Goal: Task Accomplishment & Management: Complete application form

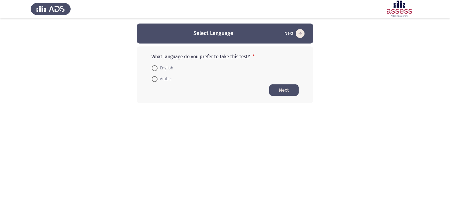
click at [157, 82] on span at bounding box center [155, 79] width 6 height 6
click at [157, 82] on input "Arabic" at bounding box center [155, 79] width 6 height 6
radio input "true"
click at [279, 90] on button "Next" at bounding box center [283, 89] width 29 height 11
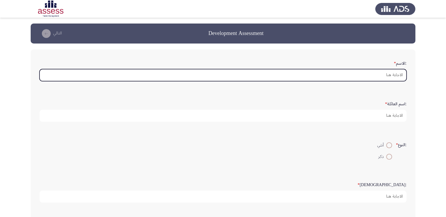
click at [346, 74] on input ":الاسم *" at bounding box center [222, 75] width 367 height 12
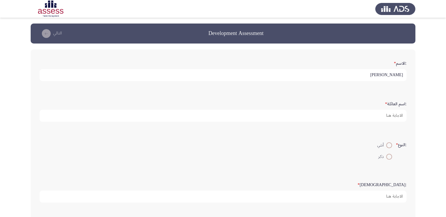
type input "[PERSON_NAME]"
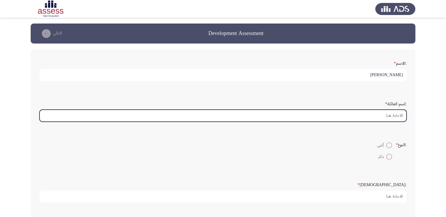
click at [369, 115] on input ":اسم العائلة *" at bounding box center [222, 116] width 367 height 12
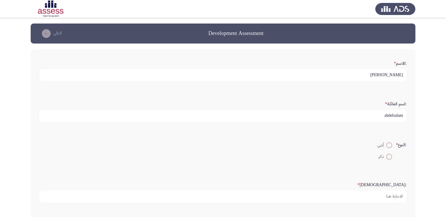
type input "abdelsalam"
click at [388, 156] on span at bounding box center [389, 157] width 6 height 6
click at [388, 156] on input "ذكر" at bounding box center [389, 157] width 6 height 6
radio input "true"
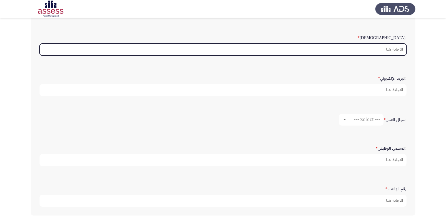
click at [377, 46] on input ":السن *" at bounding box center [222, 50] width 367 height 12
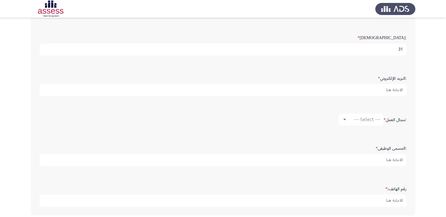
type input "31"
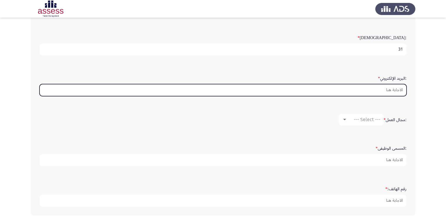
click at [379, 91] on input ":البريد الإلكتروني *" at bounding box center [222, 90] width 367 height 12
type input "[EMAIL_ADDRESS][DOMAIN_NAME]"
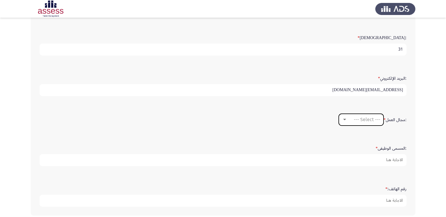
click at [354, 120] on span "--- Select ---" at bounding box center [367, 120] width 27 height 6
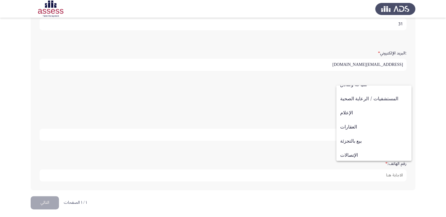
scroll to position [193, 0]
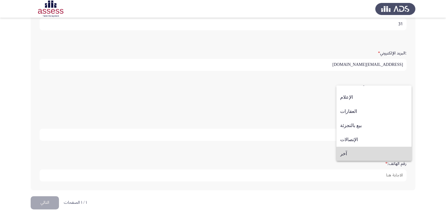
click at [397, 149] on mat-option "آخر" at bounding box center [373, 154] width 75 height 14
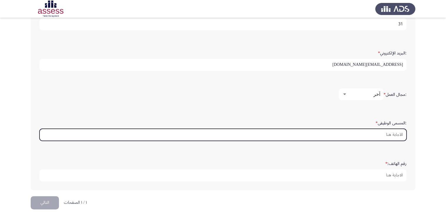
click at [372, 131] on input ":المسمى الوظيفى *" at bounding box center [222, 135] width 367 height 12
type input "d"
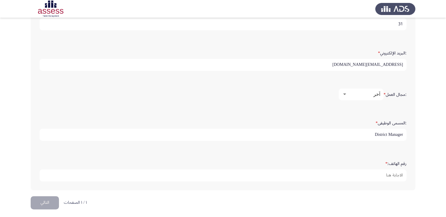
type input "District Manager"
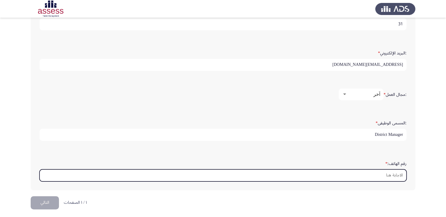
click at [366, 174] on input "رقم الهاتف: *" at bounding box center [222, 176] width 367 height 12
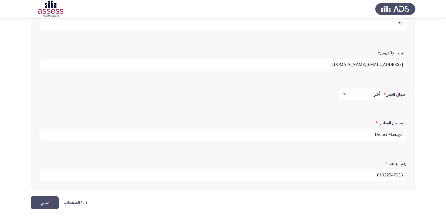
type input "01022547936"
click at [38, 205] on button "التالي" at bounding box center [45, 203] width 28 height 13
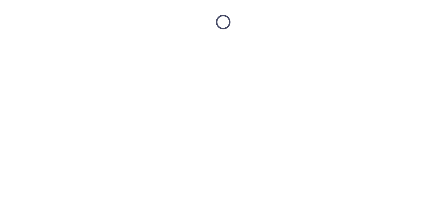
scroll to position [0, 0]
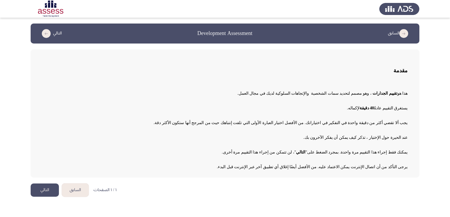
click at [46, 187] on button "التالي" at bounding box center [45, 190] width 28 height 13
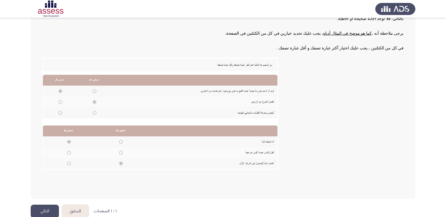
scroll to position [86, 0]
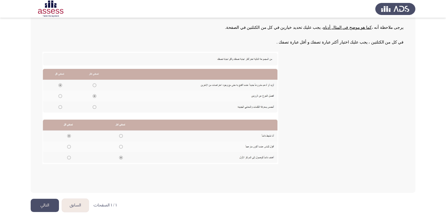
click at [46, 203] on button "التالي" at bounding box center [45, 205] width 28 height 13
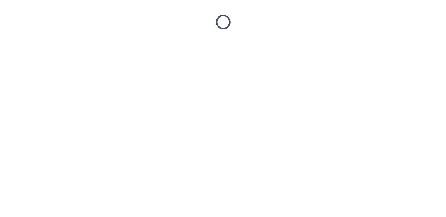
scroll to position [0, 0]
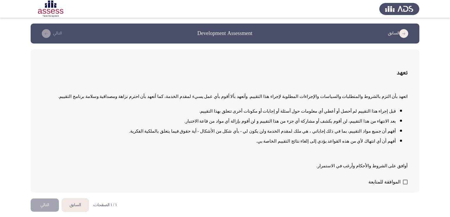
click at [407, 181] on span at bounding box center [405, 182] width 5 height 5
click at [405, 185] on input "الموافقة للمتابعة" at bounding box center [405, 185] width 0 height 0
checkbox input "true"
click at [49, 205] on button "التالي" at bounding box center [45, 205] width 28 height 13
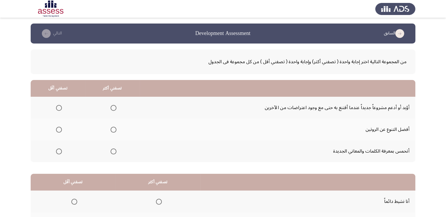
click at [113, 108] on span "Select an option" at bounding box center [113, 108] width 6 height 6
click at [113, 108] on input "Select an option" at bounding box center [113, 108] width 6 height 6
click at [111, 129] on span "Select an option" at bounding box center [113, 130] width 6 height 6
click at [111, 129] on input "Select an option" at bounding box center [113, 130] width 6 height 6
click at [60, 153] on span "Select an option" at bounding box center [59, 152] width 6 height 6
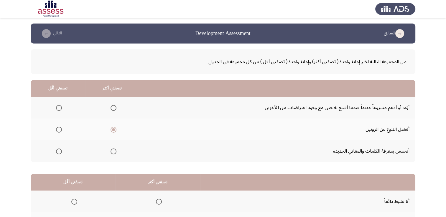
click at [60, 153] on input "Select an option" at bounding box center [59, 152] width 6 height 6
click at [112, 152] on span "Select an option" at bounding box center [113, 152] width 6 height 6
click at [112, 152] on input "Select an option" at bounding box center [113, 152] width 6 height 6
click at [112, 129] on span "Select an option" at bounding box center [113, 130] width 6 height 6
click at [112, 129] on input "Select an option" at bounding box center [113, 130] width 6 height 6
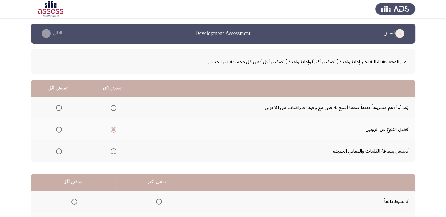
click at [57, 108] on span "Select an option" at bounding box center [59, 108] width 6 height 6
click at [57, 108] on input "Select an option" at bounding box center [59, 108] width 6 height 6
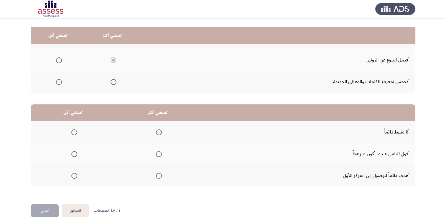
scroll to position [79, 0]
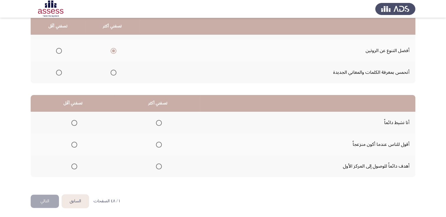
click at [159, 123] on span "Select an option" at bounding box center [159, 123] width 6 height 6
click at [159, 123] on input "Select an option" at bounding box center [159, 123] width 6 height 6
click at [157, 164] on span "Select an option" at bounding box center [159, 167] width 6 height 6
click at [157, 164] on input "Select an option" at bounding box center [159, 167] width 6 height 6
click at [157, 122] on span "Select an option" at bounding box center [159, 123] width 6 height 6
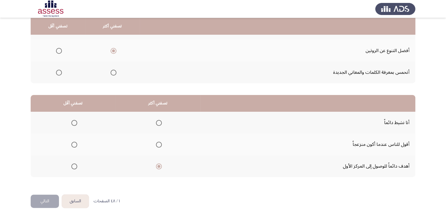
click at [157, 122] on input "Select an option" at bounding box center [159, 123] width 6 height 6
click at [73, 143] on span "Select an option" at bounding box center [74, 145] width 6 height 6
click at [73, 143] on input "Select an option" at bounding box center [74, 145] width 6 height 6
click at [43, 201] on button "التالي" at bounding box center [45, 201] width 28 height 13
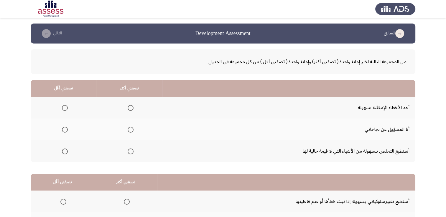
click at [64, 153] on span "Select an option" at bounding box center [65, 152] width 6 height 6
click at [64, 153] on input "Select an option" at bounding box center [65, 152] width 6 height 6
click at [131, 128] on span "Select an option" at bounding box center [131, 130] width 6 height 6
click at [131, 128] on input "Select an option" at bounding box center [131, 130] width 6 height 6
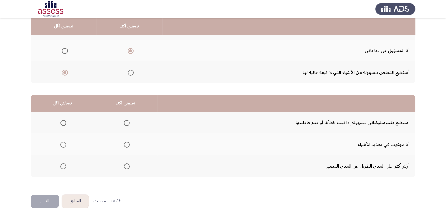
click at [127, 165] on span "Select an option" at bounding box center [127, 167] width 6 height 6
click at [127, 165] on input "Select an option" at bounding box center [127, 167] width 6 height 6
click at [127, 143] on span "Select an option" at bounding box center [127, 145] width 6 height 6
click at [127, 143] on input "Select an option" at bounding box center [127, 145] width 6 height 6
click at [62, 164] on span "Select an option" at bounding box center [63, 167] width 6 height 6
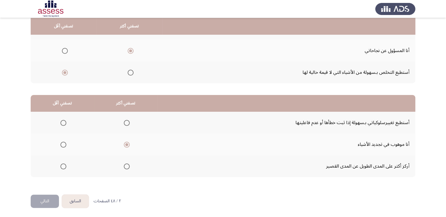
click at [62, 164] on input "Select an option" at bounding box center [63, 167] width 6 height 6
click at [42, 196] on button "التالي" at bounding box center [45, 201] width 28 height 13
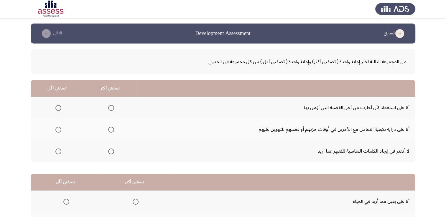
click at [109, 109] on span "Select an option" at bounding box center [111, 108] width 6 height 6
click at [109, 109] on input "Select an option" at bounding box center [111, 108] width 6 height 6
click at [59, 129] on span "Select an option" at bounding box center [58, 130] width 6 height 6
click at [59, 129] on input "Select an option" at bounding box center [58, 130] width 6 height 6
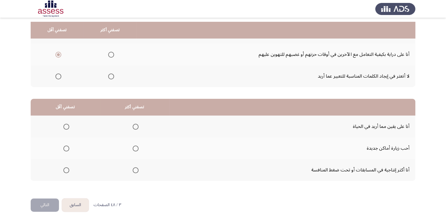
scroll to position [79, 0]
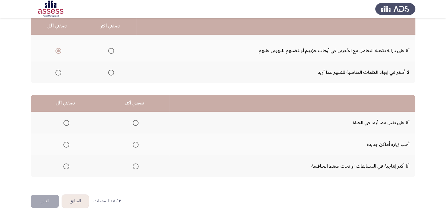
click at [134, 121] on span "Select an option" at bounding box center [136, 123] width 6 height 6
click at [134, 121] on input "Select an option" at bounding box center [136, 123] width 6 height 6
click at [67, 145] on span "Select an option" at bounding box center [66, 145] width 6 height 6
click at [67, 145] on input "Select an option" at bounding box center [66, 145] width 6 height 6
click at [42, 200] on button "التالي" at bounding box center [45, 201] width 28 height 13
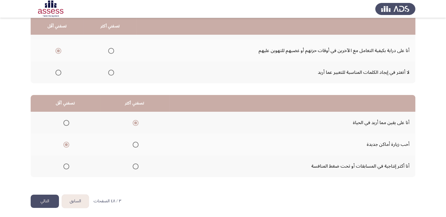
scroll to position [0, 0]
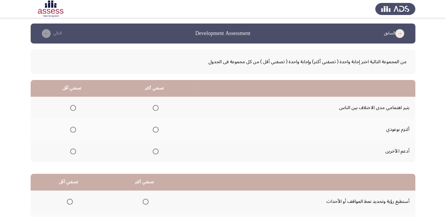
click at [153, 129] on span "Select an option" at bounding box center [156, 130] width 6 height 6
click at [153, 129] on input "Select an option" at bounding box center [156, 130] width 6 height 6
click at [72, 109] on span "Select an option" at bounding box center [73, 108] width 6 height 6
click at [72, 109] on input "Select an option" at bounding box center [73, 108] width 6 height 6
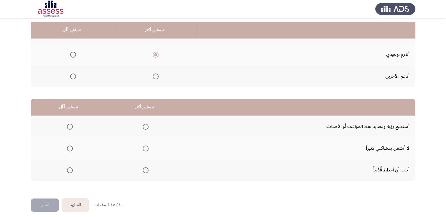
scroll to position [79, 0]
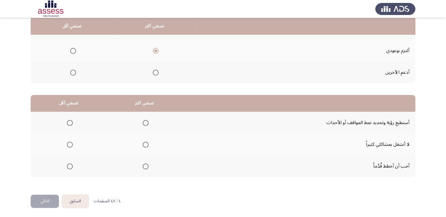
click at [143, 164] on span "Select an option" at bounding box center [146, 167] width 6 height 6
click at [143, 164] on input "Select an option" at bounding box center [146, 167] width 6 height 6
click at [70, 122] on span "Select an option" at bounding box center [70, 123] width 6 height 6
click at [70, 122] on input "Select an option" at bounding box center [70, 123] width 6 height 6
click at [42, 204] on button "التالي" at bounding box center [45, 201] width 28 height 13
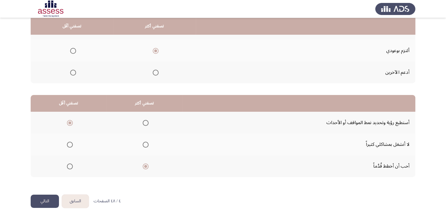
scroll to position [0, 0]
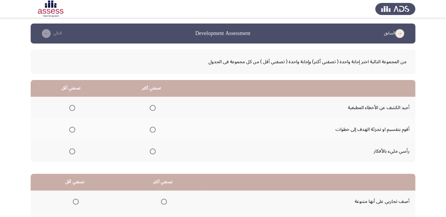
click at [150, 130] on span "Select an option" at bounding box center [153, 130] width 6 height 6
click at [150, 130] on input "Select an option" at bounding box center [153, 130] width 6 height 6
click at [73, 110] on span "Select an option" at bounding box center [72, 108] width 6 height 6
click at [73, 110] on input "Select an option" at bounding box center [72, 108] width 6 height 6
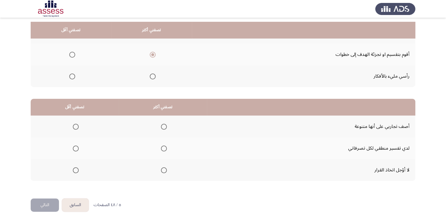
scroll to position [79, 0]
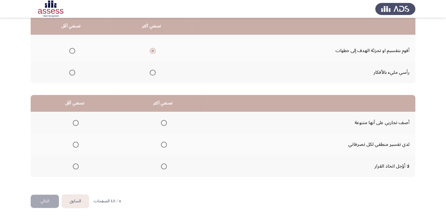
click at [163, 122] on span "Select an option" at bounding box center [164, 123] width 6 height 6
click at [163, 122] on input "Select an option" at bounding box center [164, 123] width 6 height 6
click at [76, 144] on span "Select an option" at bounding box center [76, 145] width 6 height 6
click at [76, 144] on input "Select an option" at bounding box center [76, 145] width 6 height 6
click at [42, 199] on button "التالي" at bounding box center [45, 201] width 28 height 13
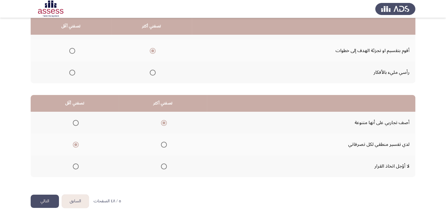
scroll to position [0, 0]
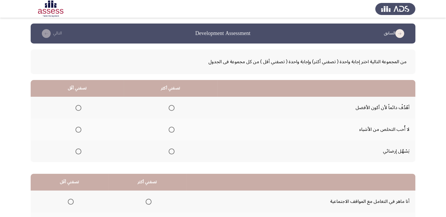
click at [170, 109] on span "Select an option" at bounding box center [172, 108] width 6 height 6
click at [170, 109] on input "Select an option" at bounding box center [172, 108] width 6 height 6
click at [77, 129] on span "Select an option" at bounding box center [78, 130] width 6 height 6
click at [77, 129] on input "Select an option" at bounding box center [78, 130] width 6 height 6
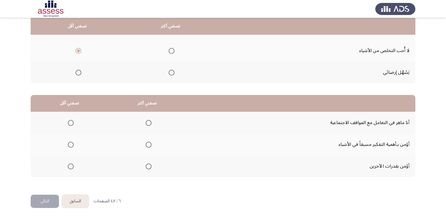
click at [149, 123] on span "Select an option" at bounding box center [149, 123] width 6 height 6
click at [149, 123] on input "Select an option" at bounding box center [149, 123] width 6 height 6
click at [68, 166] on span "Select an option" at bounding box center [71, 167] width 6 height 6
click at [68, 166] on input "Select an option" at bounding box center [71, 167] width 6 height 6
click at [45, 198] on button "التالي" at bounding box center [45, 201] width 28 height 13
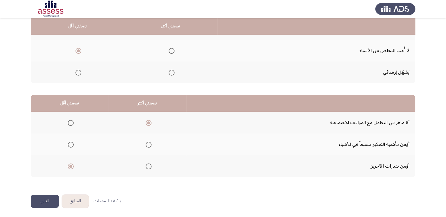
scroll to position [0, 0]
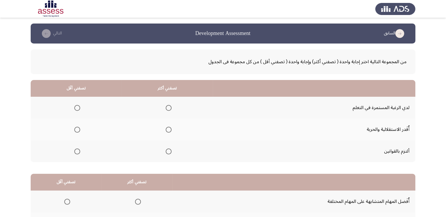
click at [166, 109] on span "Select an option" at bounding box center [169, 108] width 6 height 6
click at [166, 109] on input "Select an option" at bounding box center [169, 108] width 6 height 6
click at [77, 153] on span "Select an option" at bounding box center [77, 152] width 6 height 6
click at [77, 153] on input "Select an option" at bounding box center [77, 152] width 6 height 6
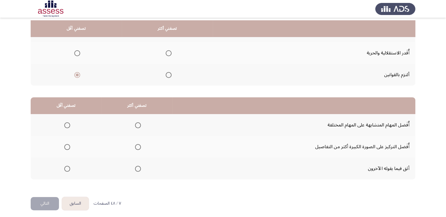
scroll to position [79, 0]
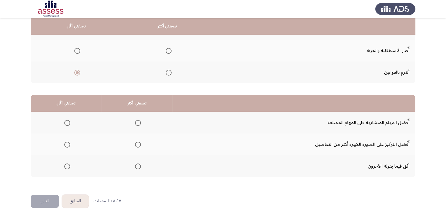
click at [65, 145] on span "Select an option" at bounding box center [67, 145] width 6 height 6
click at [65, 145] on input "Select an option" at bounding box center [67, 145] width 6 height 6
click at [134, 122] on label "Select an option" at bounding box center [137, 123] width 8 height 6
click at [135, 122] on input "Select an option" at bounding box center [138, 123] width 6 height 6
click at [44, 196] on button "التالي" at bounding box center [45, 201] width 28 height 13
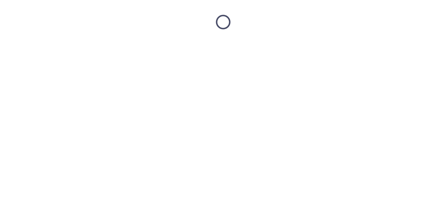
scroll to position [0, 0]
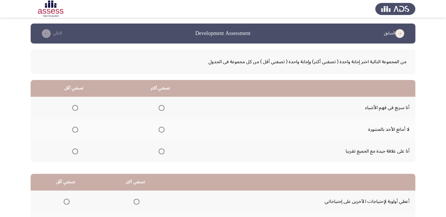
click at [161, 152] on span "Select an option" at bounding box center [162, 152] width 6 height 6
click at [161, 152] on input "Select an option" at bounding box center [162, 152] width 6 height 6
click at [74, 108] on span "Select an option" at bounding box center [75, 108] width 6 height 6
click at [74, 108] on input "Select an option" at bounding box center [75, 108] width 6 height 6
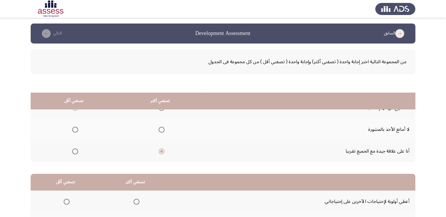
scroll to position [79, 0]
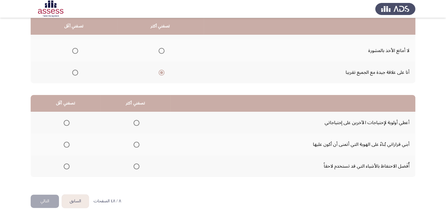
click at [134, 144] on span "Select an option" at bounding box center [136, 145] width 6 height 6
click at [134, 144] on input "Select an option" at bounding box center [136, 145] width 6 height 6
click at [64, 168] on span "Select an option" at bounding box center [67, 167] width 6 height 6
click at [64, 168] on input "Select an option" at bounding box center [67, 167] width 6 height 6
click at [43, 206] on button "التالي" at bounding box center [45, 201] width 28 height 13
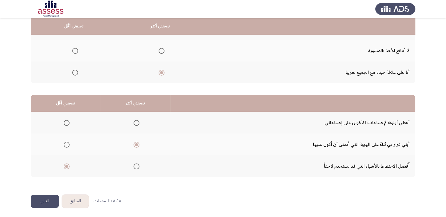
scroll to position [0, 0]
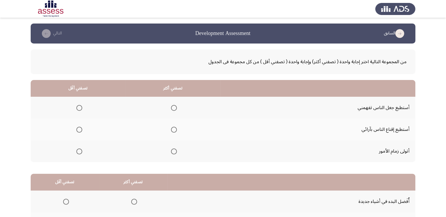
click at [171, 152] on span "Select an option" at bounding box center [174, 152] width 6 height 6
click at [171, 152] on input "Select an option" at bounding box center [174, 152] width 6 height 6
click at [80, 129] on span "Select an option" at bounding box center [79, 130] width 6 height 6
click at [80, 129] on input "Select an option" at bounding box center [79, 130] width 6 height 6
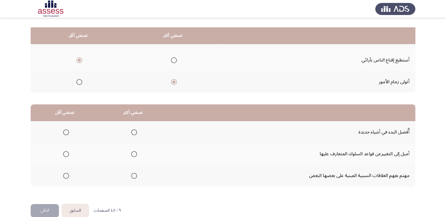
scroll to position [79, 0]
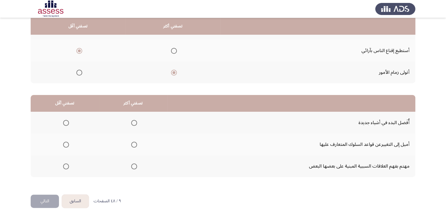
click at [133, 123] on span "Select an option" at bounding box center [134, 123] width 6 height 6
click at [133, 123] on input "Select an option" at bounding box center [134, 123] width 6 height 6
click at [66, 145] on span "Select an option" at bounding box center [66, 145] width 6 height 6
click at [66, 145] on input "Select an option" at bounding box center [66, 145] width 6 height 6
click at [49, 200] on button "التالي" at bounding box center [45, 201] width 28 height 13
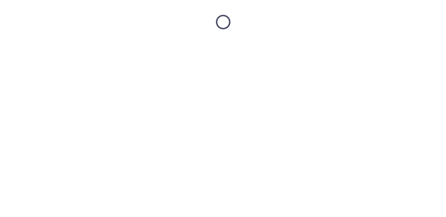
scroll to position [0, 0]
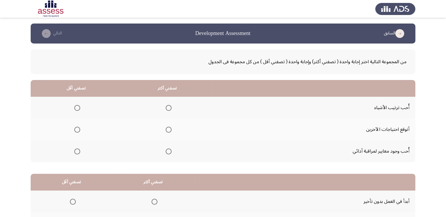
click at [166, 109] on span "Select an option" at bounding box center [169, 108] width 6 height 6
click at [166, 109] on input "Select an option" at bounding box center [169, 108] width 6 height 6
click at [76, 154] on span "Select an option" at bounding box center [77, 152] width 6 height 6
click at [76, 154] on input "Select an option" at bounding box center [77, 152] width 6 height 6
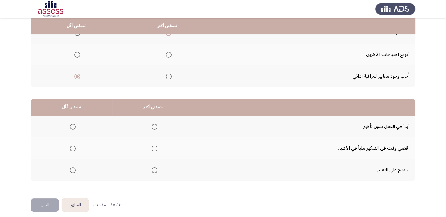
scroll to position [79, 0]
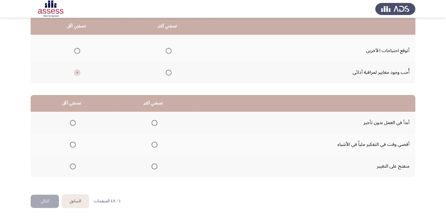
click at [70, 164] on span "Select an option" at bounding box center [73, 167] width 6 height 6
click at [70, 164] on input "Select an option" at bounding box center [73, 167] width 6 height 6
click at [154, 125] on mat-radio-group "Select an option" at bounding box center [153, 123] width 8 height 10
click at [153, 124] on span "Select an option" at bounding box center [154, 123] width 6 height 6
click at [153, 124] on input "Select an option" at bounding box center [154, 123] width 6 height 6
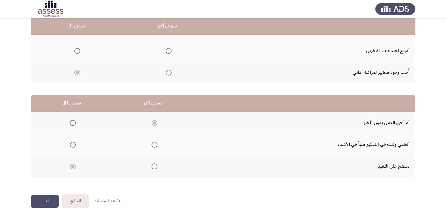
click at [36, 197] on button "التالي" at bounding box center [45, 201] width 28 height 13
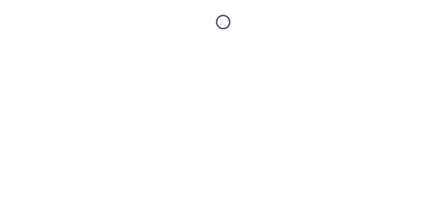
scroll to position [0, 0]
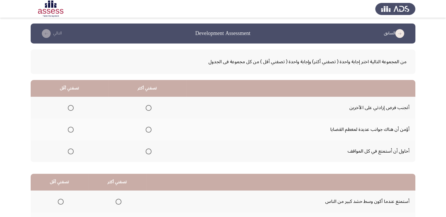
click at [72, 153] on span "Select an option" at bounding box center [71, 152] width 6 height 6
click at [72, 153] on input "Select an option" at bounding box center [71, 152] width 6 height 6
click at [146, 132] on span "Select an option" at bounding box center [149, 130] width 6 height 6
click at [146, 132] on input "Select an option" at bounding box center [149, 130] width 6 height 6
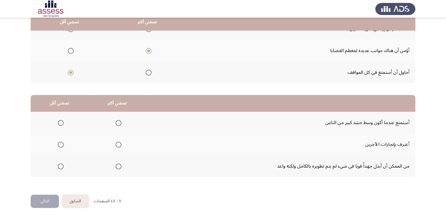
scroll to position [79, 0]
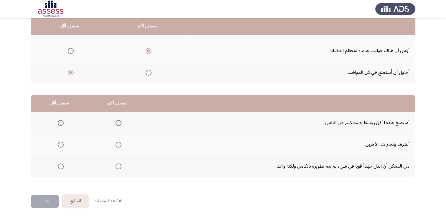
click at [118, 166] on span "Select an option" at bounding box center [118, 167] width 6 height 6
click at [118, 166] on input "Select an option" at bounding box center [118, 167] width 6 height 6
click at [61, 144] on span "Select an option" at bounding box center [61, 145] width 6 height 6
click at [61, 144] on input "Select an option" at bounding box center [61, 145] width 6 height 6
click at [36, 202] on button "التالي" at bounding box center [45, 201] width 28 height 13
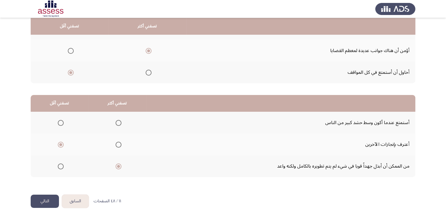
scroll to position [0, 0]
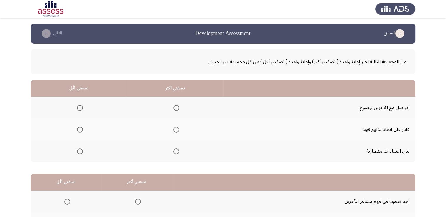
click at [178, 110] on span "Select an option" at bounding box center [176, 108] width 6 height 6
click at [178, 110] on input "Select an option" at bounding box center [176, 108] width 6 height 6
click at [81, 129] on span "Select an option" at bounding box center [80, 130] width 6 height 6
click at [81, 129] on input "Select an option" at bounding box center [80, 130] width 6 height 6
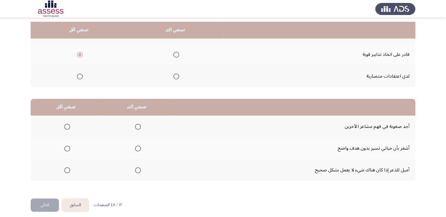
scroll to position [79, 0]
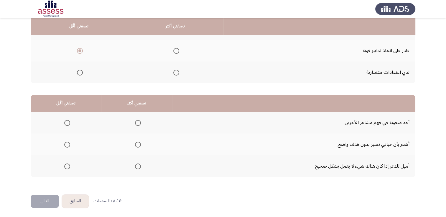
click at [66, 167] on span "Select an option" at bounding box center [67, 167] width 6 height 6
click at [66, 167] on input "Select an option" at bounding box center [67, 167] width 6 height 6
click at [66, 143] on span "Select an option" at bounding box center [67, 145] width 6 height 6
click at [66, 143] on input "Select an option" at bounding box center [67, 145] width 6 height 6
click at [135, 164] on span "Select an option" at bounding box center [138, 167] width 6 height 6
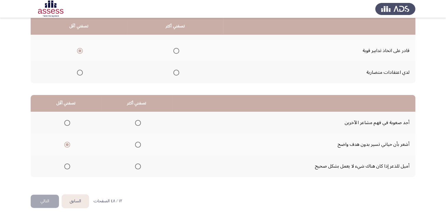
click at [135, 164] on input "Select an option" at bounding box center [138, 167] width 6 height 6
click at [41, 202] on button "التالي" at bounding box center [45, 201] width 28 height 13
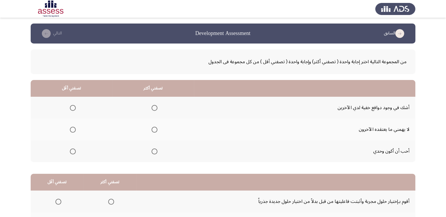
click at [74, 150] on span "Select an option" at bounding box center [73, 152] width 6 height 6
click at [74, 150] on input "Select an option" at bounding box center [73, 152] width 6 height 6
click at [153, 105] on span "Select an option" at bounding box center [154, 108] width 6 height 6
click at [153, 105] on input "Select an option" at bounding box center [154, 108] width 6 height 6
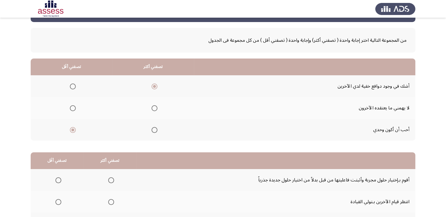
scroll to position [79, 0]
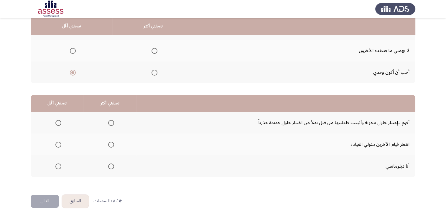
click at [109, 166] on span "Select an option" at bounding box center [111, 167] width 6 height 6
click at [109, 166] on input "Select an option" at bounding box center [111, 167] width 6 height 6
click at [58, 125] on mat-radio-group "Select an option" at bounding box center [57, 123] width 8 height 10
click at [58, 124] on span "Select an option" at bounding box center [58, 123] width 6 height 6
click at [58, 124] on input "Select an option" at bounding box center [58, 123] width 6 height 6
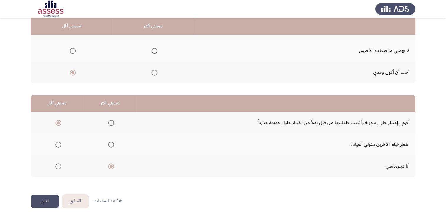
click at [39, 201] on button "التالي" at bounding box center [45, 201] width 28 height 13
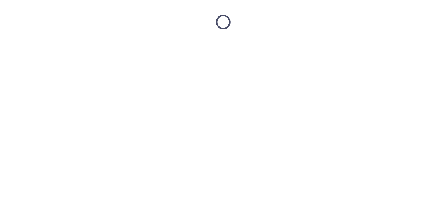
scroll to position [0, 0]
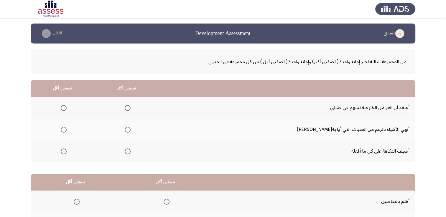
click at [131, 153] on span "Select an option" at bounding box center [128, 152] width 6 height 6
click at [131, 153] on input "Select an option" at bounding box center [128, 152] width 6 height 6
click at [67, 109] on span "Select an option" at bounding box center [64, 108] width 6 height 6
click at [67, 109] on input "Select an option" at bounding box center [64, 108] width 6 height 6
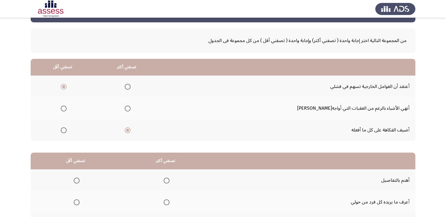
scroll to position [79, 0]
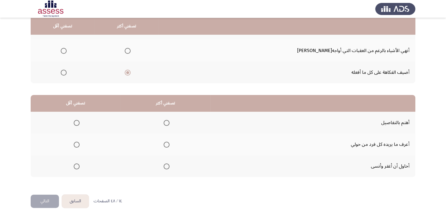
click at [77, 145] on span "Select an option" at bounding box center [77, 145] width 6 height 6
click at [77, 145] on input "Select an option" at bounding box center [77, 145] width 6 height 6
click at [167, 123] on span "Select an option" at bounding box center [167, 123] width 6 height 6
click at [167, 123] on input "Select an option" at bounding box center [167, 123] width 6 height 6
drag, startPoint x: 37, startPoint y: 198, endPoint x: 36, endPoint y: 194, distance: 4.4
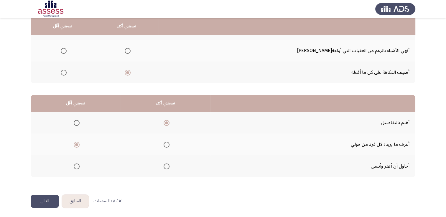
click at [37, 198] on button "التالي" at bounding box center [45, 201] width 28 height 13
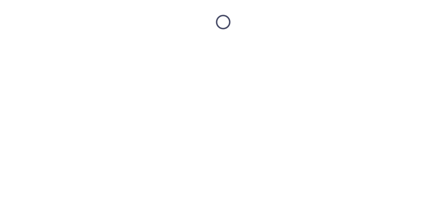
scroll to position [0, 0]
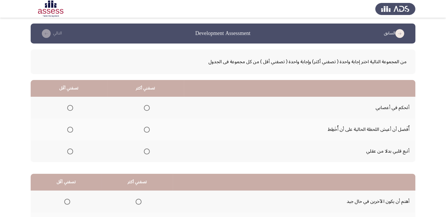
click at [146, 110] on span "Select an option" at bounding box center [147, 108] width 6 height 6
click at [146, 110] on input "Select an option" at bounding box center [147, 108] width 6 height 6
click at [69, 132] on span "Select an option" at bounding box center [70, 130] width 6 height 6
click at [69, 132] on input "Select an option" at bounding box center [70, 130] width 6 height 6
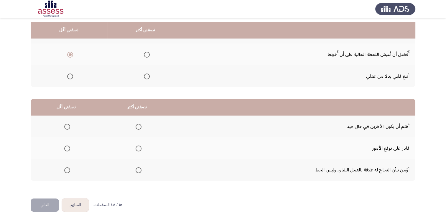
scroll to position [79, 0]
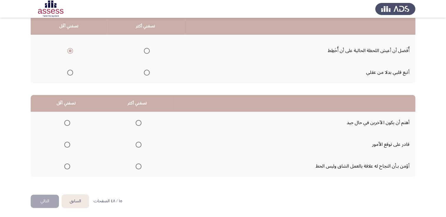
click at [138, 164] on span "Select an option" at bounding box center [139, 167] width 6 height 6
click at [138, 164] on input "Select an option" at bounding box center [139, 167] width 6 height 6
click at [64, 123] on span "Select an option" at bounding box center [67, 123] width 6 height 6
click at [64, 123] on input "Select an option" at bounding box center [67, 123] width 6 height 6
click at [40, 200] on button "التالي" at bounding box center [45, 201] width 28 height 13
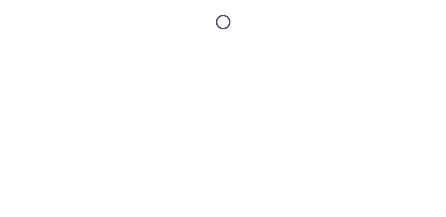
scroll to position [0, 0]
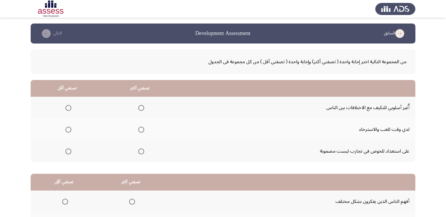
click at [66, 151] on span "Select an option" at bounding box center [68, 152] width 6 height 6
click at [66, 151] on input "Select an option" at bounding box center [68, 152] width 6 height 6
click at [66, 130] on span "Select an option" at bounding box center [68, 130] width 6 height 6
click at [66, 130] on input "Select an option" at bounding box center [68, 130] width 6 height 6
click at [139, 130] on span "Select an option" at bounding box center [141, 130] width 6 height 6
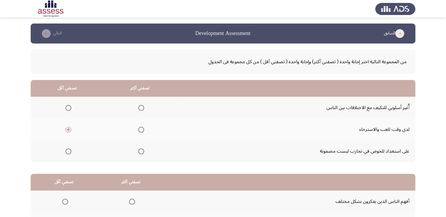
click at [139, 130] on input "Select an option" at bounding box center [141, 130] width 6 height 6
click at [68, 109] on span "Select an option" at bounding box center [68, 108] width 6 height 6
click at [68, 109] on input "Select an option" at bounding box center [68, 108] width 6 height 6
click at [70, 151] on span "Select an option" at bounding box center [68, 152] width 6 height 6
click at [70, 151] on input "Select an option" at bounding box center [68, 152] width 6 height 6
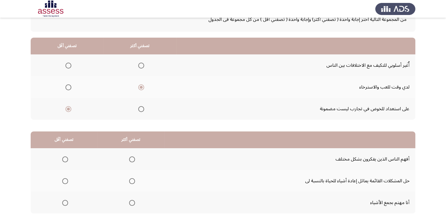
scroll to position [79, 0]
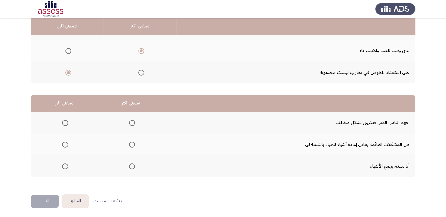
click at [129, 167] on span "Select an option" at bounding box center [132, 167] width 6 height 6
click at [129, 167] on input "Select an option" at bounding box center [132, 167] width 6 height 6
click at [65, 122] on span "Select an option" at bounding box center [65, 123] width 6 height 6
click at [65, 122] on input "Select an option" at bounding box center [65, 123] width 6 height 6
click at [41, 192] on div "من المجموعة التالية اختر إجابة واحدة ( تصفني أكثر) وإجابة واحدة ( تصفني أقل ) م…" at bounding box center [223, 80] width 384 height 230
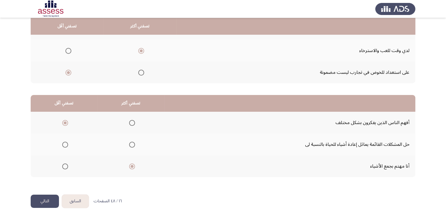
click at [34, 197] on button "التالي" at bounding box center [45, 201] width 28 height 13
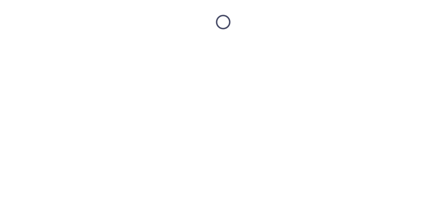
scroll to position [0, 0]
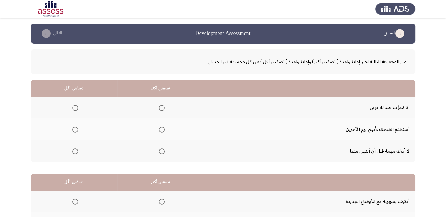
click at [160, 149] on span "Select an option" at bounding box center [162, 152] width 6 height 6
click at [160, 149] on input "Select an option" at bounding box center [162, 152] width 6 height 6
click at [74, 111] on mat-radio-group "Select an option" at bounding box center [74, 108] width 8 height 10
click at [73, 108] on span "Select an option" at bounding box center [75, 108] width 6 height 6
click at [73, 108] on input "Select an option" at bounding box center [75, 108] width 6 height 6
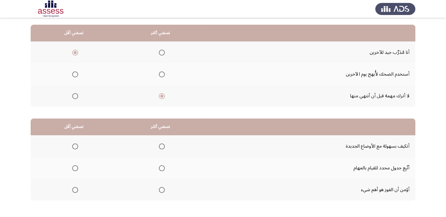
scroll to position [79, 0]
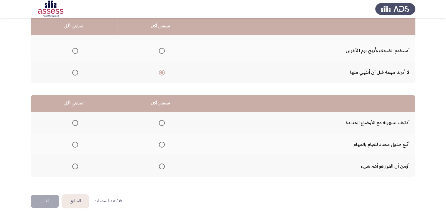
click at [164, 123] on span "Select an option" at bounding box center [162, 123] width 6 height 6
click at [164, 123] on input "Select an option" at bounding box center [162, 123] width 6 height 6
click at [76, 165] on span "Select an option" at bounding box center [75, 167] width 6 height 6
click at [76, 165] on input "Select an option" at bounding box center [75, 167] width 6 height 6
click at [39, 200] on button "التالي" at bounding box center [45, 201] width 28 height 13
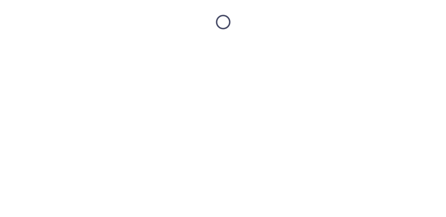
scroll to position [0, 0]
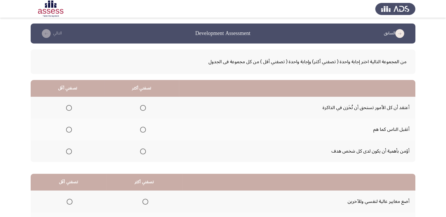
click at [144, 154] on span "Select an option" at bounding box center [143, 152] width 6 height 6
click at [144, 154] on input "Select an option" at bounding box center [143, 152] width 6 height 6
click at [69, 129] on span "Select an option" at bounding box center [69, 130] width 6 height 6
click at [69, 129] on input "Select an option" at bounding box center [69, 130] width 6 height 6
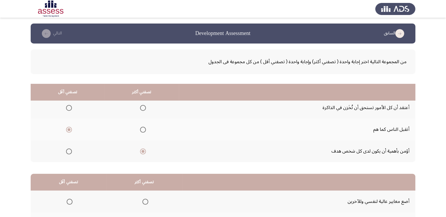
scroll to position [79, 0]
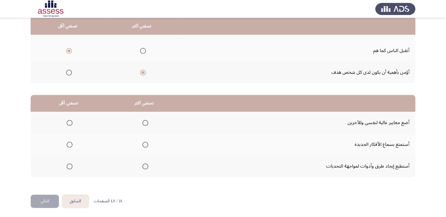
click at [142, 165] on span "Select an option" at bounding box center [145, 167] width 6 height 6
click at [142, 165] on input "Select an option" at bounding box center [145, 167] width 6 height 6
click at [68, 124] on span "Select an option" at bounding box center [70, 123] width 6 height 6
click at [68, 124] on input "Select an option" at bounding box center [70, 123] width 6 height 6
click at [42, 199] on button "التالي" at bounding box center [45, 201] width 28 height 13
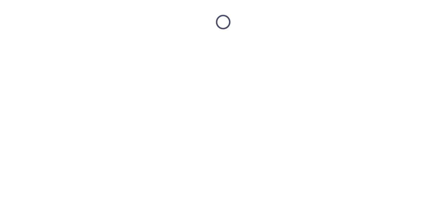
scroll to position [0, 0]
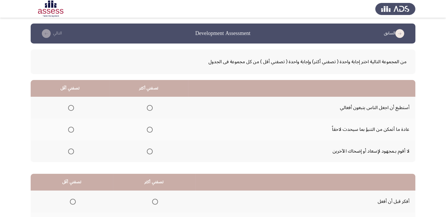
click at [148, 108] on span "Select an option" at bounding box center [150, 108] width 6 height 6
click at [148, 108] on input "Select an option" at bounding box center [150, 108] width 6 height 6
click at [71, 131] on span "Select an option" at bounding box center [71, 130] width 6 height 6
click at [71, 131] on input "Select an option" at bounding box center [71, 130] width 6 height 6
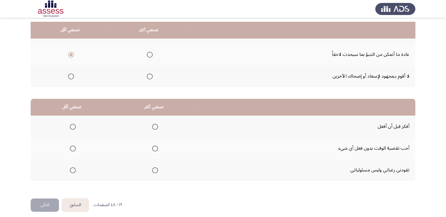
scroll to position [79, 0]
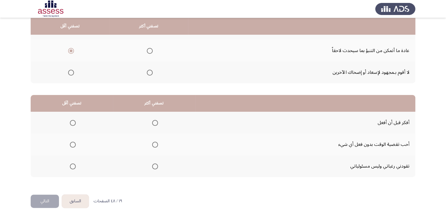
click at [152, 124] on span "Select an option" at bounding box center [155, 123] width 6 height 6
click at [152, 124] on input "Select an option" at bounding box center [155, 123] width 6 height 6
click at [70, 164] on span "Select an option" at bounding box center [73, 167] width 6 height 6
click at [70, 164] on input "Select an option" at bounding box center [73, 167] width 6 height 6
click at [47, 198] on button "التالي" at bounding box center [45, 201] width 28 height 13
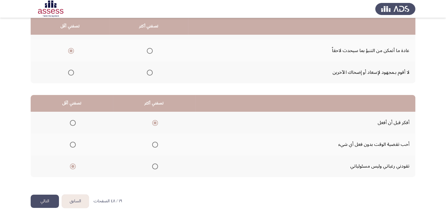
scroll to position [0, 0]
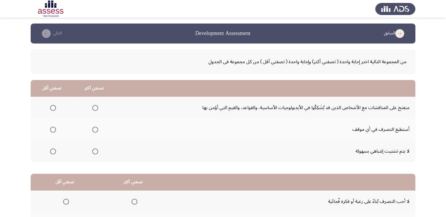
click at [95, 130] on span "Select an option" at bounding box center [95, 130] width 6 height 6
click at [95, 130] on input "Select an option" at bounding box center [95, 130] width 6 height 6
click at [54, 152] on span "Select an option" at bounding box center [53, 152] width 6 height 6
click at [54, 152] on input "Select an option" at bounding box center [53, 152] width 6 height 6
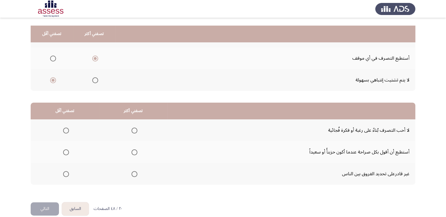
scroll to position [79, 0]
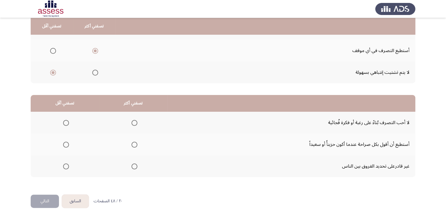
click at [133, 124] on span "Select an option" at bounding box center [134, 123] width 6 height 6
click at [133, 124] on input "Select an option" at bounding box center [134, 123] width 6 height 6
click at [65, 144] on span "Select an option" at bounding box center [66, 145] width 6 height 6
click at [65, 144] on input "Select an option" at bounding box center [66, 145] width 6 height 6
click at [42, 197] on button "التالي" at bounding box center [45, 201] width 28 height 13
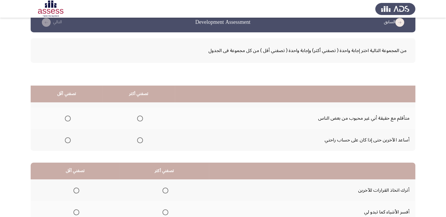
scroll to position [0, 0]
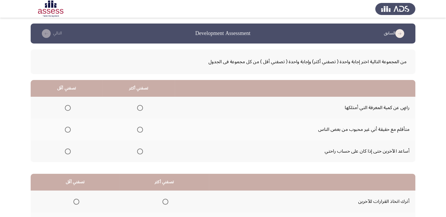
click at [140, 108] on span "Select an option" at bounding box center [140, 108] width 6 height 6
click at [140, 108] on input "Select an option" at bounding box center [140, 108] width 6 height 6
click at [66, 109] on span "Select an option" at bounding box center [68, 108] width 6 height 6
click at [66, 109] on input "Select an option" at bounding box center [68, 108] width 6 height 6
click at [140, 109] on span "Select an option" at bounding box center [140, 108] width 6 height 6
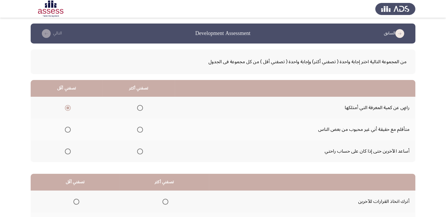
click at [140, 109] on input "Select an option" at bounding box center [140, 108] width 6 height 6
click at [67, 150] on span "Select an option" at bounding box center [68, 152] width 6 height 6
click at [67, 150] on input "Select an option" at bounding box center [68, 152] width 6 height 6
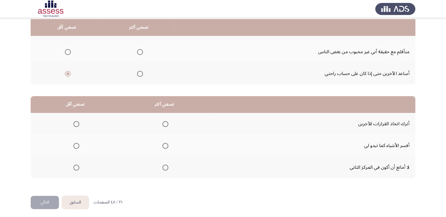
scroll to position [79, 0]
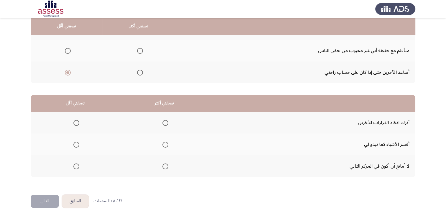
click at [73, 120] on span "Select an option" at bounding box center [76, 123] width 6 height 6
click at [73, 120] on input "Select an option" at bounding box center [76, 123] width 6 height 6
click at [164, 144] on span "Select an option" at bounding box center [165, 145] width 6 height 6
click at [164, 144] on input "Select an option" at bounding box center [165, 145] width 6 height 6
click at [38, 200] on button "التالي" at bounding box center [45, 201] width 28 height 13
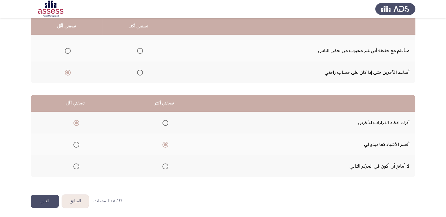
scroll to position [0, 0]
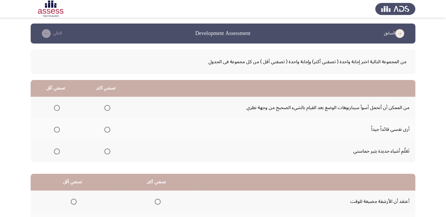
click at [104, 130] on span "Select an option" at bounding box center [107, 130] width 6 height 6
click at [104, 130] on input "Select an option" at bounding box center [107, 130] width 6 height 6
click at [58, 153] on span "Select an option" at bounding box center [57, 152] width 6 height 6
click at [58, 153] on input "Select an option" at bounding box center [57, 152] width 6 height 6
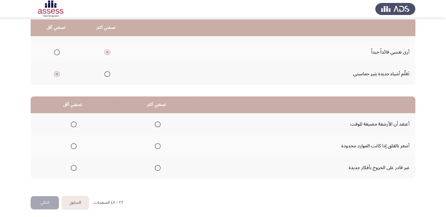
scroll to position [79, 0]
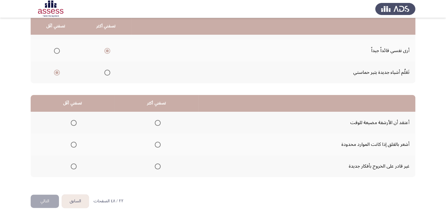
click at [157, 123] on span "Select an option" at bounding box center [158, 123] width 6 height 6
click at [157, 123] on input "Select an option" at bounding box center [158, 123] width 6 height 6
click at [77, 144] on th at bounding box center [73, 145] width 84 height 22
click at [74, 144] on span "Select an option" at bounding box center [74, 145] width 6 height 6
click at [74, 144] on input "Select an option" at bounding box center [74, 145] width 6 height 6
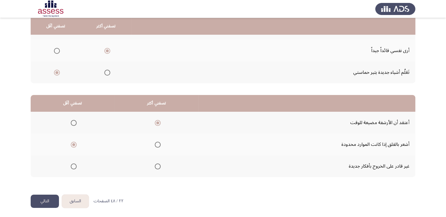
click at [41, 195] on button "التالي" at bounding box center [45, 201] width 28 height 13
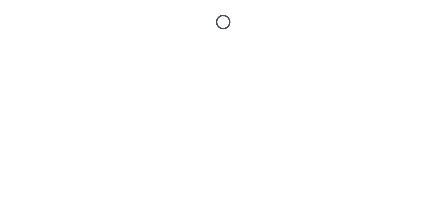
scroll to position [0, 0]
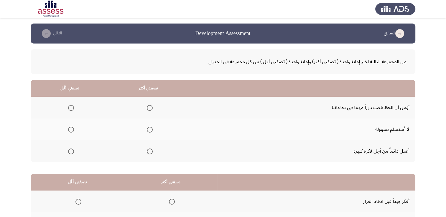
click at [147, 130] on span "Select an option" at bounding box center [150, 130] width 6 height 6
click at [147, 130] on input "Select an option" at bounding box center [150, 130] width 6 height 6
click at [73, 153] on span "Select an option" at bounding box center [71, 152] width 6 height 6
click at [73, 153] on input "Select an option" at bounding box center [71, 152] width 6 height 6
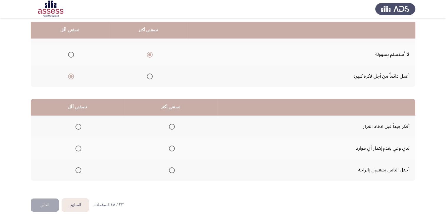
scroll to position [79, 0]
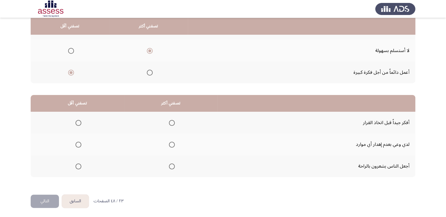
click at [170, 122] on span "Select an option" at bounding box center [172, 123] width 6 height 6
click at [170, 122] on input "Select an option" at bounding box center [172, 123] width 6 height 6
click at [77, 164] on span "Select an option" at bounding box center [78, 167] width 6 height 6
click at [77, 164] on input "Select an option" at bounding box center [78, 167] width 6 height 6
click at [37, 201] on button "التالي" at bounding box center [45, 201] width 28 height 13
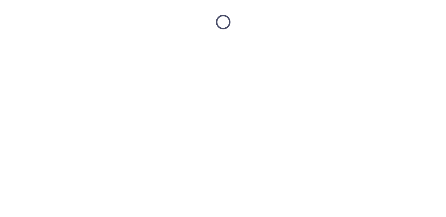
scroll to position [0, 0]
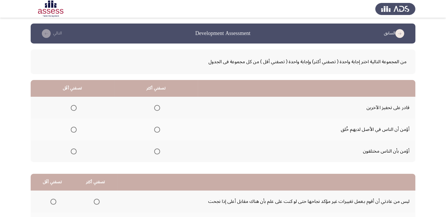
click at [157, 108] on span "Select an option" at bounding box center [157, 108] width 6 height 6
click at [157, 108] on input "Select an option" at bounding box center [157, 108] width 6 height 6
click at [72, 150] on span "Select an option" at bounding box center [74, 152] width 6 height 6
click at [72, 150] on input "Select an option" at bounding box center [74, 152] width 6 height 6
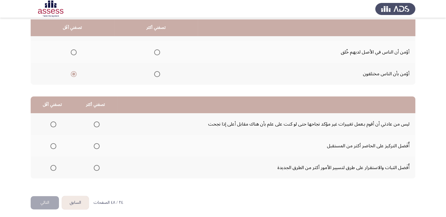
scroll to position [79, 0]
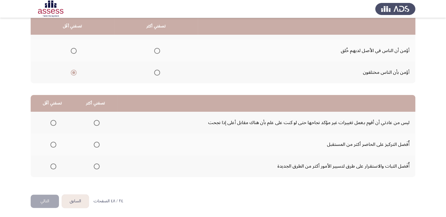
click at [96, 166] on span "Select an option" at bounding box center [97, 167] width 6 height 6
click at [96, 166] on input "Select an option" at bounding box center [97, 167] width 6 height 6
click at [54, 143] on span "Select an option" at bounding box center [53, 145] width 6 height 6
click at [54, 143] on input "Select an option" at bounding box center [53, 145] width 6 height 6
click at [51, 124] on span "Select an option" at bounding box center [53, 123] width 6 height 6
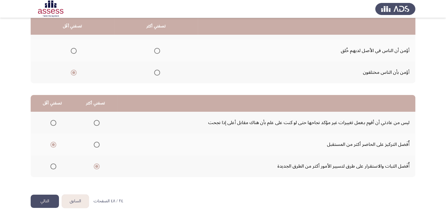
click at [51, 124] on input "Select an option" at bounding box center [53, 123] width 6 height 6
click at [36, 199] on button "التالي" at bounding box center [45, 201] width 28 height 13
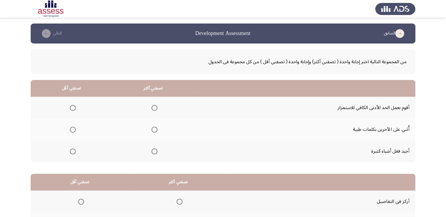
click at [151, 129] on span "Select an option" at bounding box center [154, 130] width 6 height 6
click at [151, 129] on input "Select an option" at bounding box center [154, 130] width 6 height 6
click at [70, 149] on span "Select an option" at bounding box center [73, 152] width 6 height 6
click at [70, 149] on input "Select an option" at bounding box center [73, 152] width 6 height 6
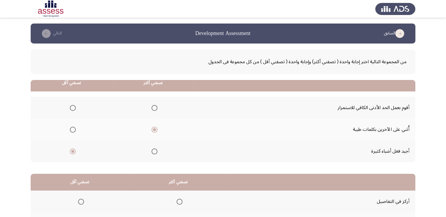
scroll to position [79, 0]
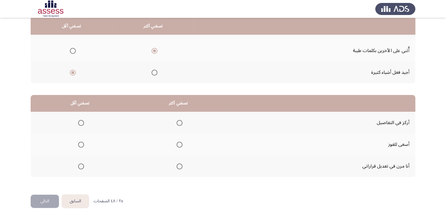
click at [177, 142] on span "Select an option" at bounding box center [179, 145] width 6 height 6
click at [177, 142] on input "Select an option" at bounding box center [179, 145] width 6 height 6
click at [78, 165] on span "Select an option" at bounding box center [81, 167] width 6 height 6
click at [78, 165] on input "Select an option" at bounding box center [81, 167] width 6 height 6
click at [47, 201] on button "التالي" at bounding box center [45, 201] width 28 height 13
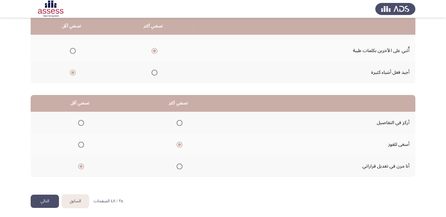
scroll to position [0, 0]
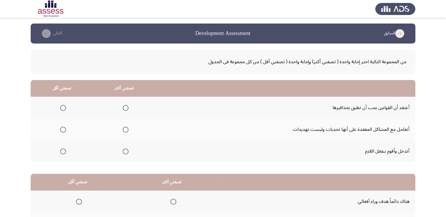
click at [125, 128] on span "Select an option" at bounding box center [126, 130] width 6 height 6
click at [125, 128] on input "Select an option" at bounding box center [126, 130] width 6 height 6
click at [64, 149] on span "Select an option" at bounding box center [63, 152] width 6 height 6
click at [64, 149] on input "Select an option" at bounding box center [63, 152] width 6 height 6
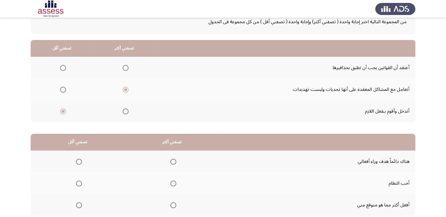
scroll to position [79, 0]
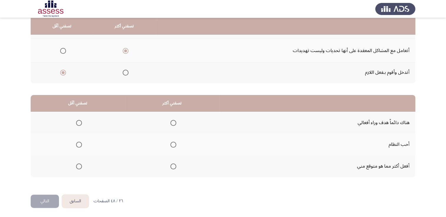
click at [172, 146] on span "Select an option" at bounding box center [173, 145] width 6 height 6
click at [172, 146] on input "Select an option" at bounding box center [173, 145] width 6 height 6
click at [80, 123] on span "Select an option" at bounding box center [79, 123] width 6 height 6
click at [80, 123] on input "Select an option" at bounding box center [79, 123] width 6 height 6
click at [49, 199] on button "التالي" at bounding box center [45, 201] width 28 height 13
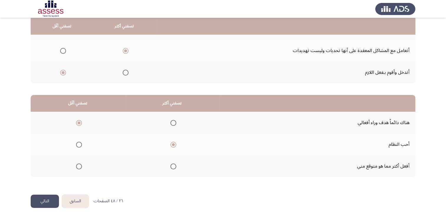
scroll to position [0, 0]
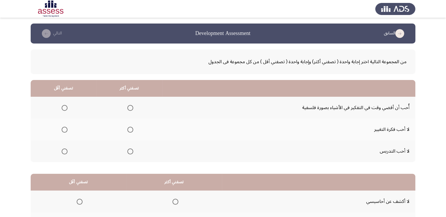
click at [131, 107] on span "Select an option" at bounding box center [130, 108] width 6 height 6
click at [131, 107] on input "Select an option" at bounding box center [130, 108] width 6 height 6
click at [64, 129] on span "Select an option" at bounding box center [65, 130] width 6 height 6
click at [64, 129] on input "Select an option" at bounding box center [65, 130] width 6 height 6
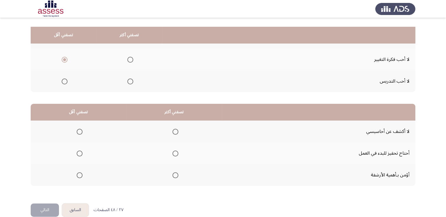
scroll to position [79, 0]
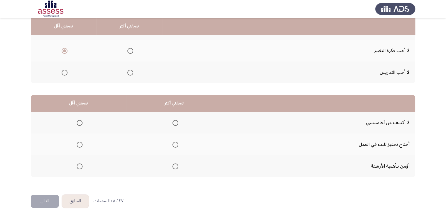
click at [173, 120] on span "Select an option" at bounding box center [175, 123] width 6 height 6
click at [173, 120] on input "Select an option" at bounding box center [175, 123] width 6 height 6
click at [80, 145] on span "Select an option" at bounding box center [80, 145] width 6 height 6
click at [80, 145] on input "Select an option" at bounding box center [80, 145] width 6 height 6
click at [39, 202] on button "التالي" at bounding box center [45, 201] width 28 height 13
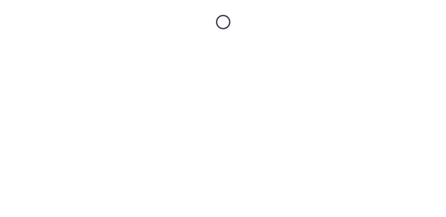
scroll to position [0, 0]
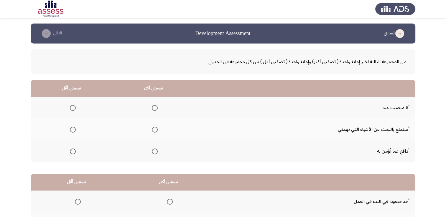
click at [153, 130] on span "Select an option" at bounding box center [155, 130] width 6 height 6
click at [153, 130] on input "Select an option" at bounding box center [155, 130] width 6 height 6
click at [75, 108] on span "Select an option" at bounding box center [73, 108] width 6 height 6
click at [75, 108] on input "Select an option" at bounding box center [73, 108] width 6 height 6
click at [154, 105] on span "Select an option" at bounding box center [155, 108] width 6 height 6
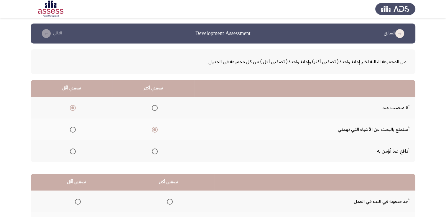
click at [154, 105] on input "Select an option" at bounding box center [155, 108] width 6 height 6
click at [70, 130] on span "Select an option" at bounding box center [73, 130] width 6 height 6
click at [70, 130] on input "Select an option" at bounding box center [73, 130] width 6 height 6
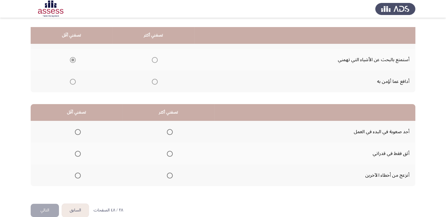
scroll to position [79, 0]
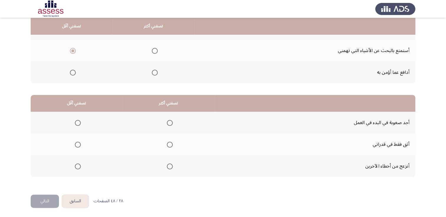
click at [73, 122] on label "Select an option" at bounding box center [76, 123] width 8 height 6
click at [75, 122] on input "Select an option" at bounding box center [78, 123] width 6 height 6
click at [169, 167] on span "Select an option" at bounding box center [170, 167] width 6 height 6
click at [169, 167] on input "Select an option" at bounding box center [170, 167] width 6 height 6
click at [43, 200] on button "التالي" at bounding box center [45, 201] width 28 height 13
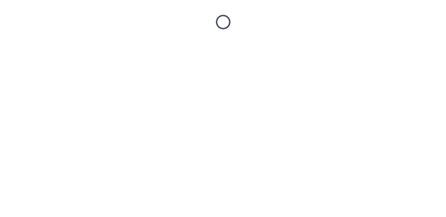
scroll to position [0, 0]
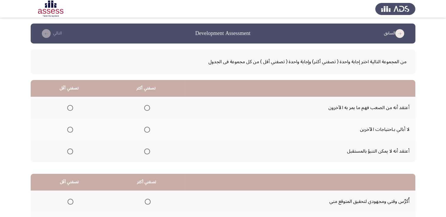
click at [69, 152] on span "Select an option" at bounding box center [70, 152] width 6 height 6
click at [69, 152] on input "Select an option" at bounding box center [70, 152] width 6 height 6
click at [144, 107] on span "Select an option" at bounding box center [147, 108] width 6 height 6
click at [144, 107] on input "Select an option" at bounding box center [147, 108] width 6 height 6
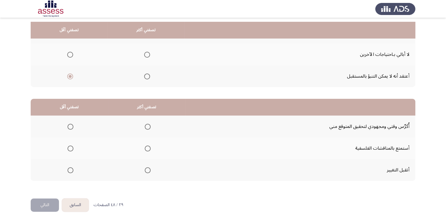
scroll to position [79, 0]
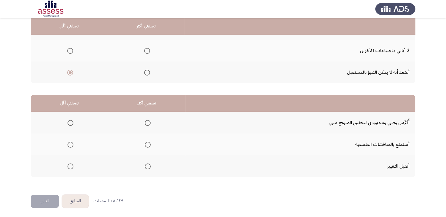
click at [146, 164] on span "Select an option" at bounding box center [148, 167] width 6 height 6
click at [146, 164] on input "Select an option" at bounding box center [148, 167] width 6 height 6
click at [70, 144] on span "Select an option" at bounding box center [70, 145] width 6 height 6
click at [70, 144] on input "Select an option" at bounding box center [70, 145] width 6 height 6
click at [44, 202] on button "التالي" at bounding box center [45, 201] width 28 height 13
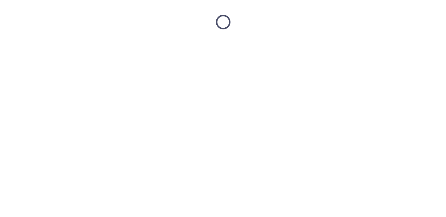
scroll to position [0, 0]
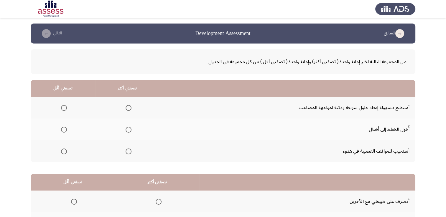
click at [128, 154] on span "Select an option" at bounding box center [129, 152] width 6 height 6
click at [128, 154] on input "Select an option" at bounding box center [129, 152] width 6 height 6
click at [126, 128] on span "Select an option" at bounding box center [129, 130] width 6 height 6
click at [126, 128] on input "Select an option" at bounding box center [129, 130] width 6 height 6
click at [64, 112] on mat-radio-group "Select an option" at bounding box center [63, 108] width 8 height 10
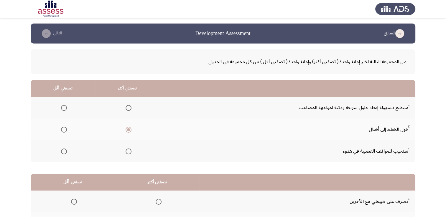
click at [63, 110] on span "Select an option" at bounding box center [64, 108] width 6 height 6
click at [63, 110] on input "Select an option" at bounding box center [64, 108] width 6 height 6
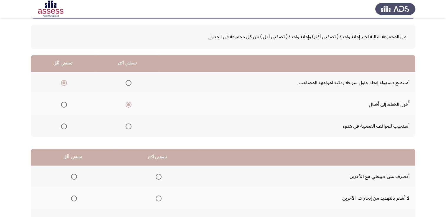
scroll to position [79, 0]
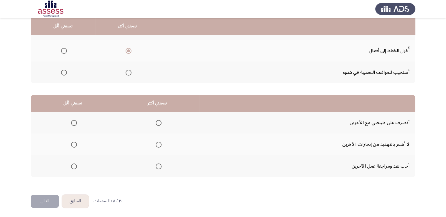
click at [158, 165] on span "Select an option" at bounding box center [159, 167] width 6 height 6
click at [158, 165] on input "Select an option" at bounding box center [159, 167] width 6 height 6
click at [72, 142] on span "Select an option" at bounding box center [74, 145] width 6 height 6
click at [72, 142] on input "Select an option" at bounding box center [74, 145] width 6 height 6
click at [49, 196] on button "التالي" at bounding box center [45, 201] width 28 height 13
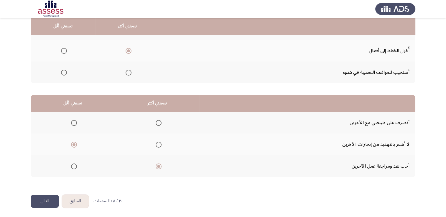
scroll to position [0, 0]
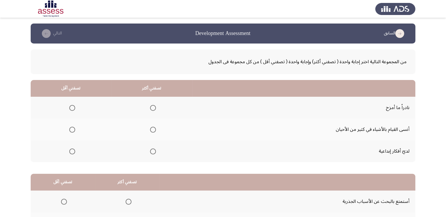
click at [151, 151] on span "Select an option" at bounding box center [153, 152] width 6 height 6
click at [151, 151] on input "Select an option" at bounding box center [153, 152] width 6 height 6
click at [70, 131] on span "Select an option" at bounding box center [72, 130] width 6 height 6
click at [70, 131] on input "Select an option" at bounding box center [72, 130] width 6 height 6
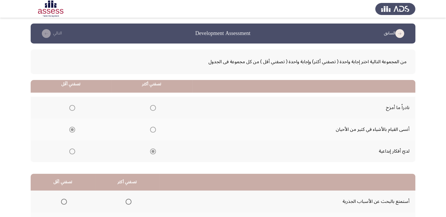
scroll to position [79, 0]
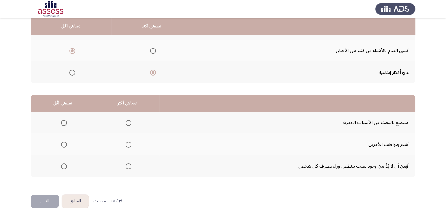
click at [127, 166] on span "Select an option" at bounding box center [129, 167] width 6 height 6
click at [127, 166] on input "Select an option" at bounding box center [129, 167] width 6 height 6
click at [64, 122] on span "Select an option" at bounding box center [64, 123] width 6 height 6
click at [64, 122] on input "Select an option" at bounding box center [64, 123] width 6 height 6
click at [43, 198] on button "التالي" at bounding box center [45, 201] width 28 height 13
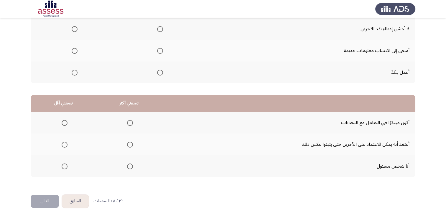
scroll to position [0, 0]
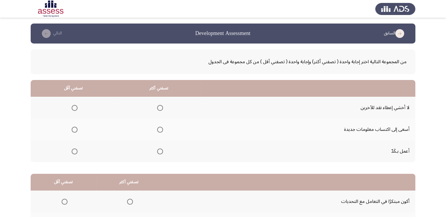
click at [160, 129] on span "Select an option" at bounding box center [160, 130] width 6 height 6
click at [160, 129] on input "Select an option" at bounding box center [160, 130] width 6 height 6
click at [75, 150] on span "Select an option" at bounding box center [75, 152] width 6 height 6
click at [75, 150] on input "Select an option" at bounding box center [75, 152] width 6 height 6
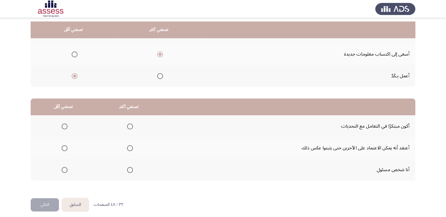
scroll to position [79, 0]
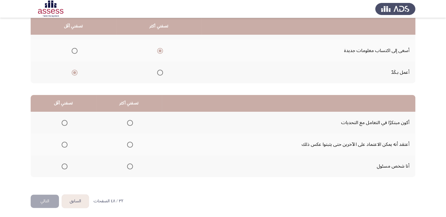
click at [129, 167] on span "Select an option" at bounding box center [130, 167] width 6 height 6
click at [129, 167] on input "Select an option" at bounding box center [130, 167] width 6 height 6
click at [63, 121] on span "Select an option" at bounding box center [65, 123] width 6 height 6
click at [63, 121] on input "Select an option" at bounding box center [65, 123] width 6 height 6
click at [52, 203] on button "التالي" at bounding box center [45, 201] width 28 height 13
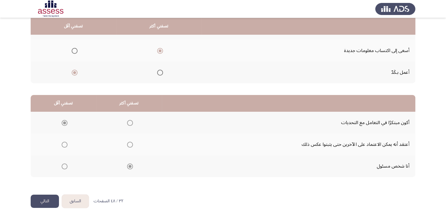
scroll to position [0, 0]
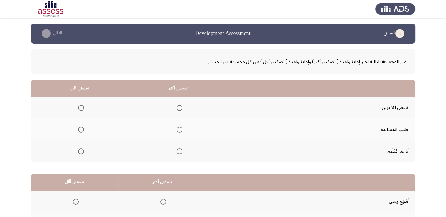
click at [177, 109] on span "Select an option" at bounding box center [179, 108] width 6 height 6
click at [177, 109] on input "Select an option" at bounding box center [179, 108] width 6 height 6
click at [177, 130] on span "Select an option" at bounding box center [179, 130] width 6 height 6
click at [177, 130] on input "Select an option" at bounding box center [179, 130] width 6 height 6
click at [80, 110] on span "Select an option" at bounding box center [81, 108] width 6 height 6
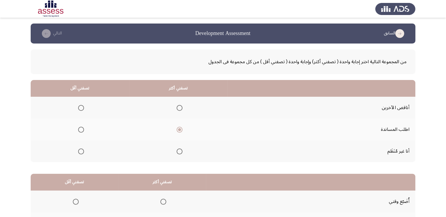
click at [80, 110] on input "Select an option" at bounding box center [81, 108] width 6 height 6
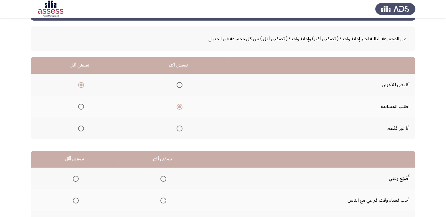
scroll to position [79, 0]
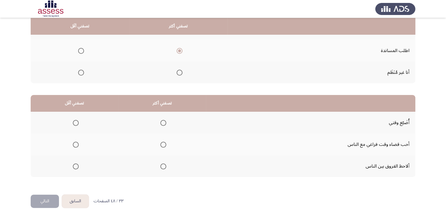
click at [163, 167] on span "Select an option" at bounding box center [163, 167] width 6 height 6
click at [163, 167] on input "Select an option" at bounding box center [163, 167] width 6 height 6
click at [76, 143] on span "Select an option" at bounding box center [76, 145] width 6 height 6
click at [76, 143] on input "Select an option" at bounding box center [76, 145] width 6 height 6
click at [35, 200] on button "التالي" at bounding box center [45, 201] width 28 height 13
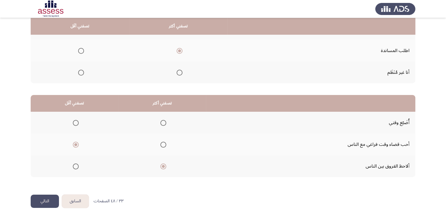
scroll to position [0, 0]
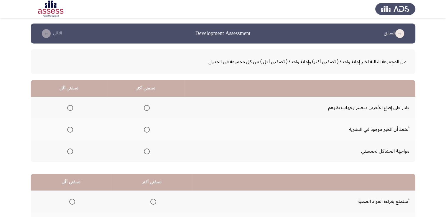
click at [144, 149] on span "Select an option" at bounding box center [147, 152] width 6 height 6
click at [144, 149] on input "Select an option" at bounding box center [147, 152] width 6 height 6
click at [146, 107] on span "Select an option" at bounding box center [147, 108] width 6 height 6
click at [146, 107] on input "Select an option" at bounding box center [147, 108] width 6 height 6
click at [69, 151] on span "Select an option" at bounding box center [70, 152] width 6 height 6
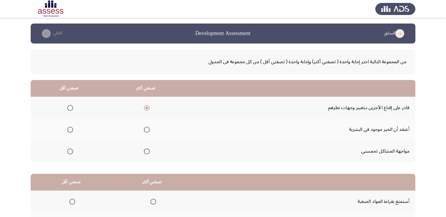
click at [69, 151] on input "Select an option" at bounding box center [70, 152] width 6 height 6
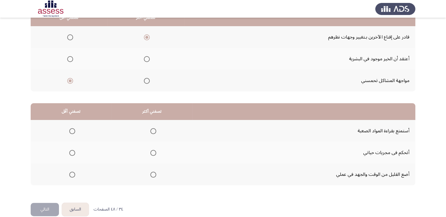
scroll to position [79, 0]
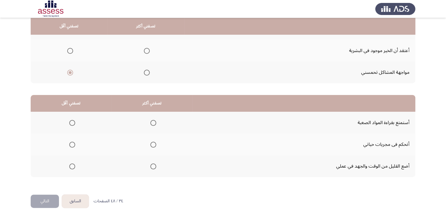
click at [153, 142] on span "Select an option" at bounding box center [153, 145] width 6 height 6
click at [153, 142] on input "Select an option" at bounding box center [153, 145] width 6 height 6
click at [72, 124] on span "Select an option" at bounding box center [72, 123] width 6 height 6
click at [72, 124] on input "Select an option" at bounding box center [72, 123] width 6 height 6
click at [47, 199] on button "التالي" at bounding box center [45, 201] width 28 height 13
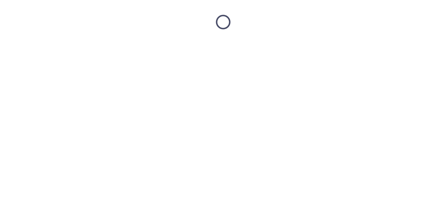
scroll to position [0, 0]
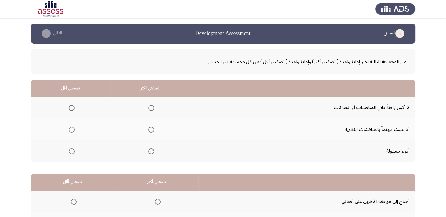
click at [72, 132] on span "Select an option" at bounding box center [72, 130] width 6 height 6
click at [72, 132] on input "Select an option" at bounding box center [72, 130] width 6 height 6
click at [72, 153] on span "Select an option" at bounding box center [72, 152] width 6 height 6
click at [72, 153] on input "Select an option" at bounding box center [72, 152] width 6 height 6
click at [151, 131] on span "Select an option" at bounding box center [151, 130] width 6 height 6
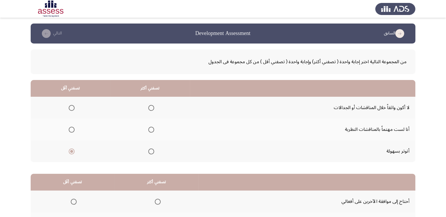
click at [151, 131] on input "Select an option" at bounding box center [151, 130] width 6 height 6
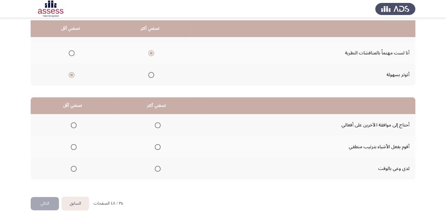
scroll to position [79, 0]
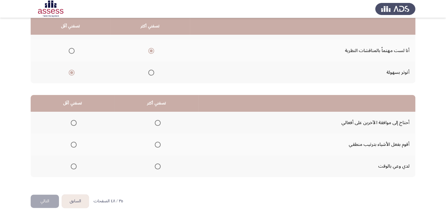
click at [156, 166] on span "Select an option" at bounding box center [158, 167] width 6 height 6
click at [156, 166] on input "Select an option" at bounding box center [158, 167] width 6 height 6
click at [75, 145] on span "Select an option" at bounding box center [74, 145] width 6 height 6
click at [75, 145] on input "Select an option" at bounding box center [74, 145] width 6 height 6
click at [37, 202] on button "التالي" at bounding box center [45, 201] width 28 height 13
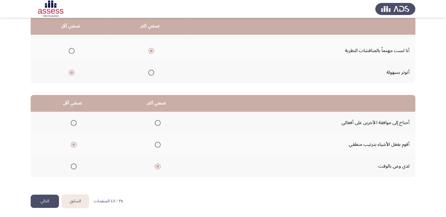
scroll to position [0, 0]
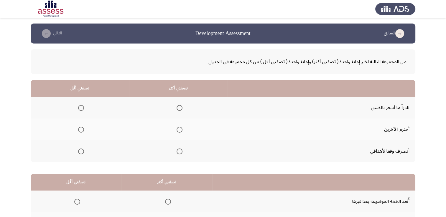
click at [80, 108] on span "Select an option" at bounding box center [81, 108] width 6 height 6
click at [80, 108] on input "Select an option" at bounding box center [81, 108] width 6 height 6
click at [177, 151] on span "Select an option" at bounding box center [179, 152] width 6 height 6
click at [177, 151] on input "Select an option" at bounding box center [179, 152] width 6 height 6
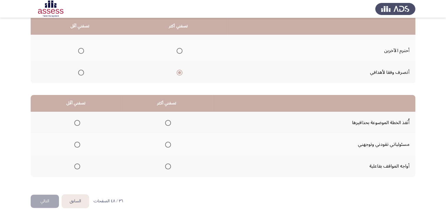
click at [167, 166] on span "Select an option" at bounding box center [168, 167] width 6 height 6
click at [167, 166] on input "Select an option" at bounding box center [168, 167] width 6 height 6
click at [77, 120] on span "Select an option" at bounding box center [77, 123] width 6 height 6
click at [77, 120] on input "Select an option" at bounding box center [77, 123] width 6 height 6
click at [49, 201] on button "التالي" at bounding box center [45, 201] width 28 height 13
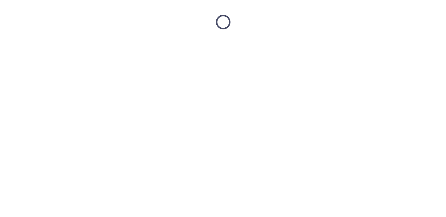
scroll to position [0, 0]
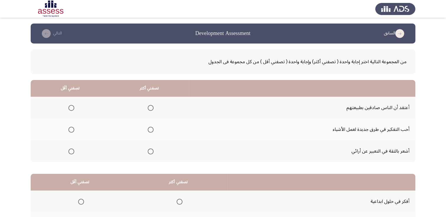
click at [149, 128] on span "Select an option" at bounding box center [151, 130] width 6 height 6
click at [149, 128] on input "Select an option" at bounding box center [151, 130] width 6 height 6
click at [71, 155] on mat-radio-group "Select an option" at bounding box center [70, 151] width 8 height 10
click at [71, 153] on span "Select an option" at bounding box center [71, 152] width 6 height 6
click at [71, 153] on input "Select an option" at bounding box center [71, 152] width 6 height 6
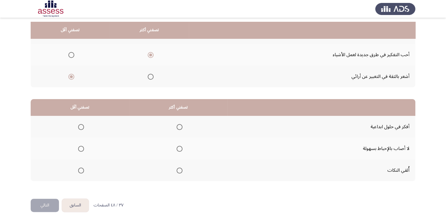
scroll to position [79, 0]
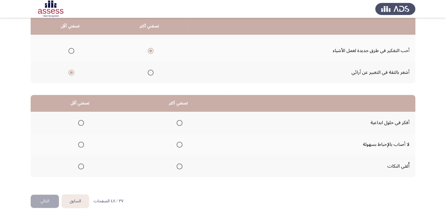
click at [80, 145] on span "Select an option" at bounding box center [81, 145] width 6 height 6
click at [80, 145] on input "Select an option" at bounding box center [81, 145] width 6 height 6
click at [178, 142] on span "Select an option" at bounding box center [179, 145] width 6 height 6
click at [178, 142] on input "Select an option" at bounding box center [179, 145] width 6 height 6
click at [180, 123] on span "Select an option" at bounding box center [179, 123] width 6 height 6
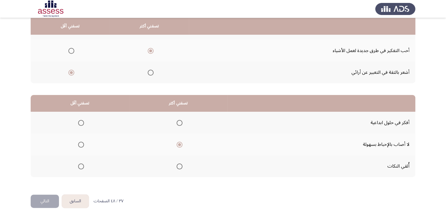
click at [180, 123] on input "Select an option" at bounding box center [179, 123] width 6 height 6
click at [81, 144] on span "Select an option" at bounding box center [81, 145] width 6 height 6
click at [81, 144] on input "Select an option" at bounding box center [81, 145] width 6 height 6
click at [39, 202] on button "التالي" at bounding box center [45, 201] width 28 height 13
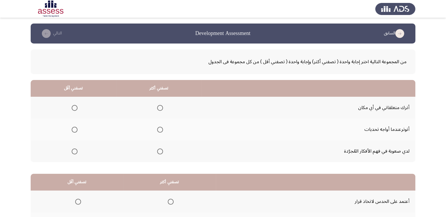
click at [160, 108] on span "Select an option" at bounding box center [160, 108] width 6 height 6
click at [160, 108] on input "Select an option" at bounding box center [160, 108] width 6 height 6
click at [161, 129] on span "Select an option" at bounding box center [160, 130] width 6 height 6
click at [161, 129] on input "Select an option" at bounding box center [160, 130] width 6 height 6
click at [75, 128] on span "Select an option" at bounding box center [75, 130] width 6 height 6
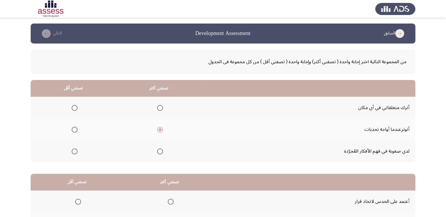
click at [75, 128] on input "Select an option" at bounding box center [75, 130] width 6 height 6
click at [74, 153] on span "Select an option" at bounding box center [75, 152] width 6 height 6
click at [74, 153] on input "Select an option" at bounding box center [75, 152] width 6 height 6
click at [160, 152] on span "Select an option" at bounding box center [160, 152] width 6 height 6
click at [160, 152] on input "Select an option" at bounding box center [160, 152] width 6 height 6
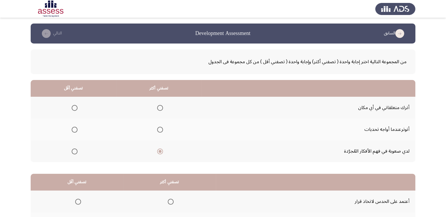
click at [76, 130] on span "Select an option" at bounding box center [75, 130] width 6 height 6
click at [76, 130] on input "Select an option" at bounding box center [75, 130] width 6 height 6
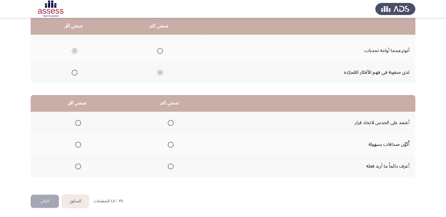
click at [170, 147] on mat-radio-group "Select an option" at bounding box center [169, 145] width 8 height 10
click at [171, 146] on span "Select an option" at bounding box center [171, 145] width 6 height 6
click at [171, 146] on input "Select an option" at bounding box center [171, 145] width 6 height 6
click at [80, 164] on span "Select an option" at bounding box center [78, 167] width 6 height 6
click at [80, 164] on input "Select an option" at bounding box center [78, 167] width 6 height 6
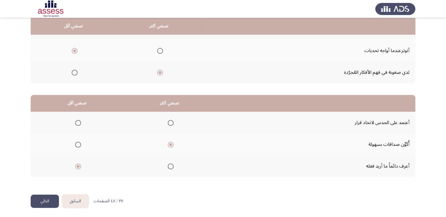
click at [38, 201] on button "التالي" at bounding box center [45, 201] width 28 height 13
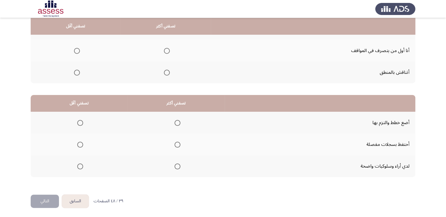
click at [166, 74] on span "Select an option" at bounding box center [167, 73] width 6 height 6
click at [166, 74] on input "Select an option" at bounding box center [167, 73] width 6 height 6
click at [66, 55] on th at bounding box center [76, 51] width 90 height 22
click at [74, 50] on span "Select an option" at bounding box center [77, 51] width 6 height 6
click at [74, 50] on input "Select an option" at bounding box center [77, 51] width 6 height 6
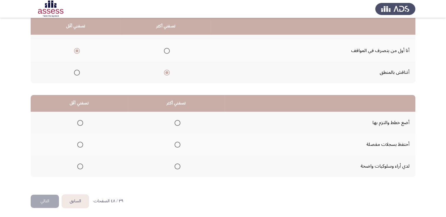
click at [176, 122] on span "Select an option" at bounding box center [177, 123] width 6 height 6
click at [176, 122] on input "Select an option" at bounding box center [177, 123] width 6 height 6
click at [81, 164] on span "Select an option" at bounding box center [80, 167] width 6 height 6
click at [81, 164] on input "Select an option" at bounding box center [80, 167] width 6 height 6
click at [35, 200] on button "التالي" at bounding box center [45, 201] width 28 height 13
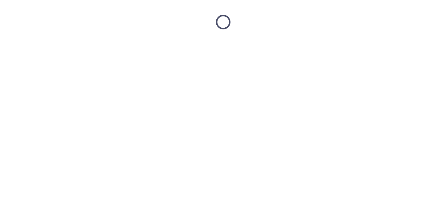
scroll to position [0, 0]
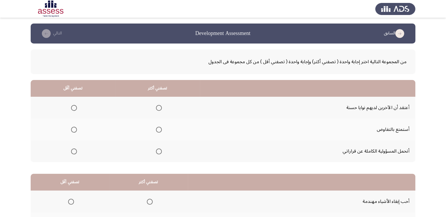
click at [157, 152] on span "Select an option" at bounding box center [159, 152] width 6 height 6
click at [157, 152] on input "Select an option" at bounding box center [159, 152] width 6 height 6
click at [74, 130] on span "Select an option" at bounding box center [74, 130] width 6 height 6
click at [74, 130] on input "Select an option" at bounding box center [74, 130] width 6 height 6
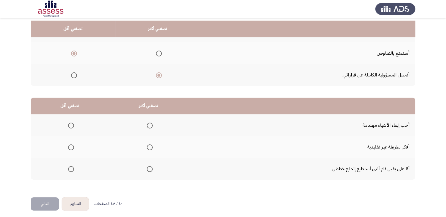
scroll to position [79, 0]
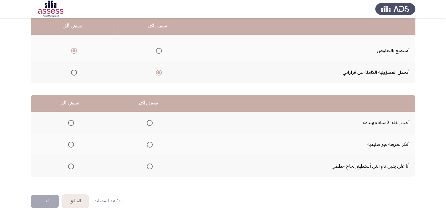
click at [150, 144] on span "Select an option" at bounding box center [150, 145] width 6 height 6
click at [150, 144] on input "Select an option" at bounding box center [150, 145] width 6 height 6
click at [72, 165] on span "Select an option" at bounding box center [71, 167] width 6 height 6
click at [72, 165] on input "Select an option" at bounding box center [71, 167] width 6 height 6
click at [43, 200] on button "التالي" at bounding box center [45, 201] width 28 height 13
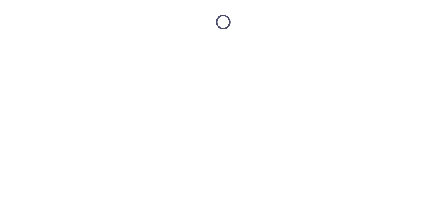
scroll to position [0, 0]
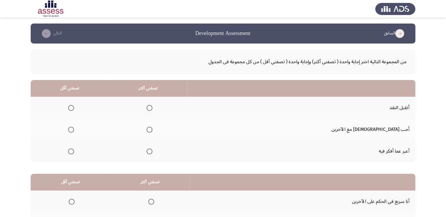
click at [152, 151] on span "Select an option" at bounding box center [149, 152] width 6 height 6
click at [152, 151] on input "Select an option" at bounding box center [149, 152] width 6 height 6
click at [74, 111] on mat-radio-group "Select an option" at bounding box center [70, 108] width 8 height 10
click at [74, 110] on span "Select an option" at bounding box center [71, 108] width 6 height 6
click at [74, 110] on input "Select an option" at bounding box center [71, 108] width 6 height 6
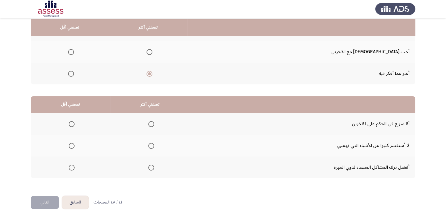
scroll to position [79, 0]
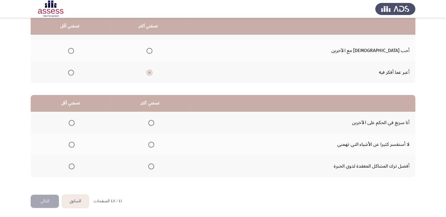
click at [71, 144] on span "Select an option" at bounding box center [72, 145] width 6 height 6
click at [71, 144] on input "Select an option" at bounding box center [72, 145] width 6 height 6
click at [152, 167] on span "Select an option" at bounding box center [151, 167] width 6 height 6
click at [152, 167] on input "Select an option" at bounding box center [151, 167] width 6 height 6
click at [45, 200] on button "التالي" at bounding box center [45, 201] width 28 height 13
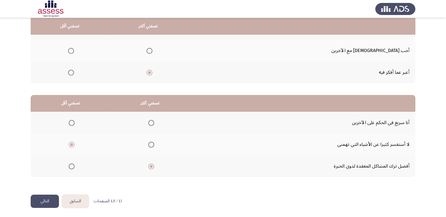
scroll to position [0, 0]
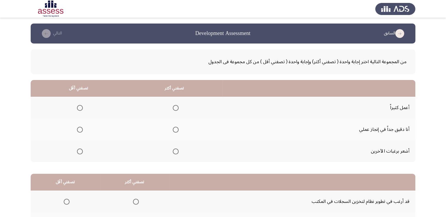
click at [173, 108] on span "Select an option" at bounding box center [176, 108] width 6 height 6
click at [173, 108] on input "Select an option" at bounding box center [176, 108] width 6 height 6
click at [78, 129] on span "Select an option" at bounding box center [80, 130] width 6 height 6
click at [78, 129] on input "Select an option" at bounding box center [80, 130] width 6 height 6
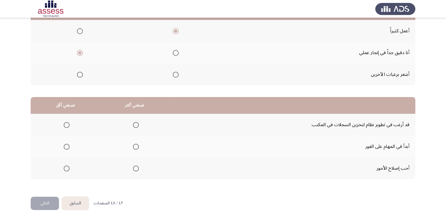
scroll to position [79, 0]
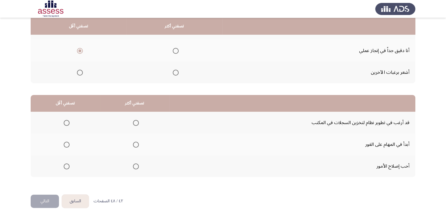
click at [136, 165] on span "Select an option" at bounding box center [136, 167] width 6 height 6
click at [136, 165] on input "Select an option" at bounding box center [136, 167] width 6 height 6
click at [66, 124] on span "Select an option" at bounding box center [67, 123] width 6 height 6
click at [66, 124] on input "Select an option" at bounding box center [67, 123] width 6 height 6
click at [40, 202] on button "التالي" at bounding box center [45, 201] width 28 height 13
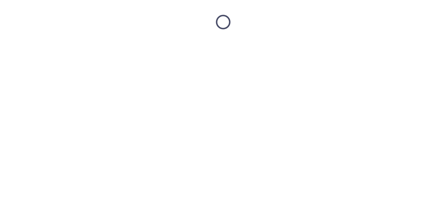
scroll to position [0, 0]
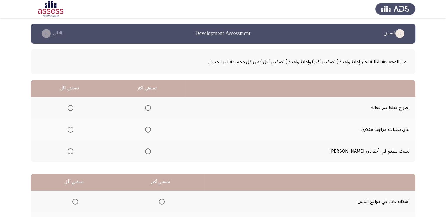
click at [73, 153] on span "Select an option" at bounding box center [70, 152] width 6 height 6
click at [73, 153] on input "Select an option" at bounding box center [70, 152] width 6 height 6
click at [151, 153] on span "Select an option" at bounding box center [148, 152] width 6 height 6
click at [151, 153] on input "Select an option" at bounding box center [148, 152] width 6 height 6
click at [73, 108] on span "Select an option" at bounding box center [70, 108] width 6 height 6
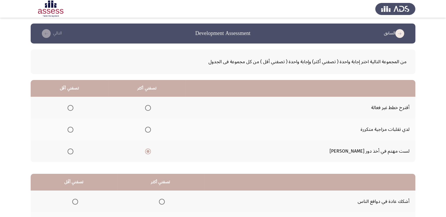
click at [73, 108] on input "Select an option" at bounding box center [70, 108] width 6 height 6
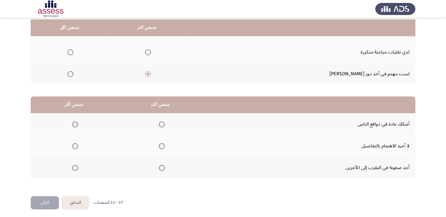
scroll to position [79, 0]
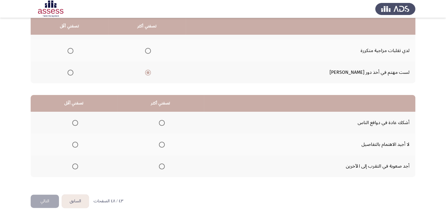
click at [75, 166] on span "Select an option" at bounding box center [75, 167] width 6 height 6
click at [75, 166] on input "Select an option" at bounding box center [75, 167] width 6 height 6
click at [160, 122] on span "Select an option" at bounding box center [162, 123] width 6 height 6
click at [160, 122] on input "Select an option" at bounding box center [162, 123] width 6 height 6
click at [47, 196] on button "التالي" at bounding box center [45, 201] width 28 height 13
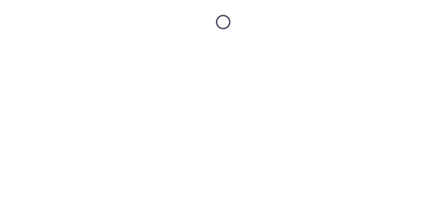
scroll to position [0, 0]
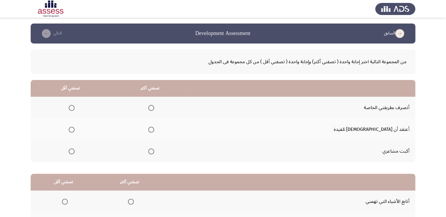
click at [154, 107] on span "Select an option" at bounding box center [151, 108] width 6 height 6
click at [154, 107] on input "Select an option" at bounding box center [151, 108] width 6 height 6
click at [75, 151] on span "Select an option" at bounding box center [72, 152] width 6 height 6
click at [75, 151] on input "Select an option" at bounding box center [72, 152] width 6 height 6
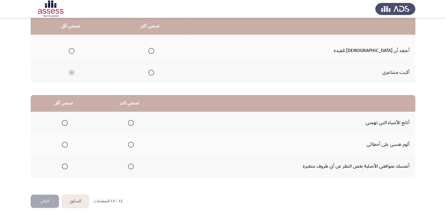
click at [131, 143] on span "Select an option" at bounding box center [131, 145] width 6 height 6
click at [131, 143] on input "Select an option" at bounding box center [131, 145] width 6 height 6
click at [64, 165] on span "Select an option" at bounding box center [65, 167] width 6 height 6
click at [64, 165] on input "Select an option" at bounding box center [65, 167] width 6 height 6
click at [34, 202] on button "التالي" at bounding box center [45, 201] width 28 height 13
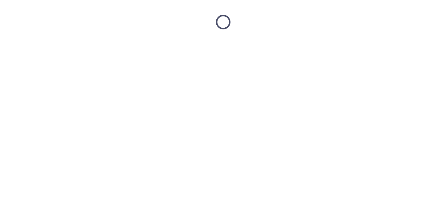
scroll to position [0, 0]
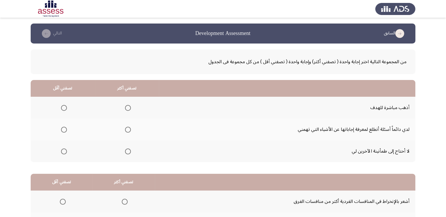
click at [129, 109] on span "Select an option" at bounding box center [128, 108] width 6 height 6
click at [129, 109] on input "Select an option" at bounding box center [128, 108] width 6 height 6
click at [62, 148] on mat-radio-group "Select an option" at bounding box center [63, 151] width 8 height 10
click at [63, 149] on span "Select an option" at bounding box center [64, 152] width 6 height 6
click at [63, 149] on input "Select an option" at bounding box center [64, 152] width 6 height 6
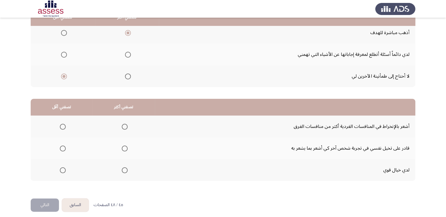
scroll to position [79, 0]
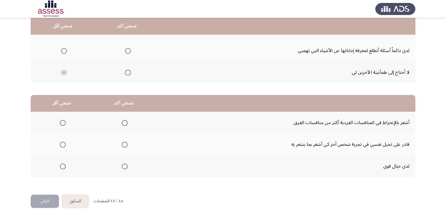
click at [123, 167] on span "Select an option" at bounding box center [125, 167] width 6 height 6
click at [123, 167] on input "Select an option" at bounding box center [125, 167] width 6 height 6
click at [60, 123] on span "Select an option" at bounding box center [63, 123] width 6 height 6
click at [60, 123] on input "Select an option" at bounding box center [63, 123] width 6 height 6
click at [40, 202] on button "التالي" at bounding box center [45, 201] width 28 height 13
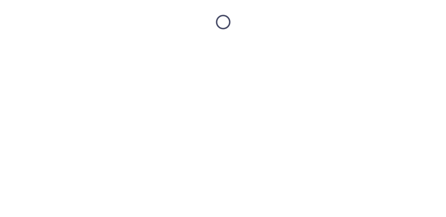
scroll to position [0, 0]
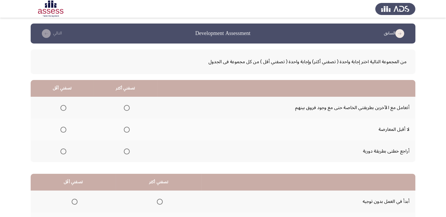
click at [126, 150] on span "Select an option" at bounding box center [127, 152] width 6 height 6
click at [126, 150] on input "Select an option" at bounding box center [127, 152] width 6 height 6
click at [64, 131] on span "Select an option" at bounding box center [63, 130] width 6 height 6
click at [64, 131] on input "Select an option" at bounding box center [63, 130] width 6 height 6
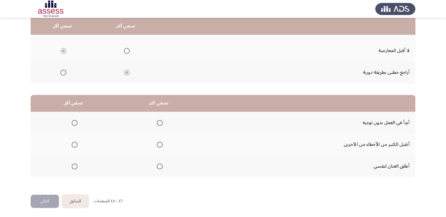
click at [160, 167] on span "Select an option" at bounding box center [160, 167] width 6 height 6
click at [160, 167] on input "Select an option" at bounding box center [160, 167] width 6 height 6
click at [74, 142] on span "Select an option" at bounding box center [75, 145] width 6 height 6
click at [74, 142] on input "Select an option" at bounding box center [75, 145] width 6 height 6
click at [47, 199] on button "التالي" at bounding box center [45, 201] width 28 height 13
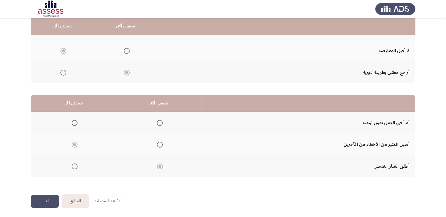
scroll to position [0, 0]
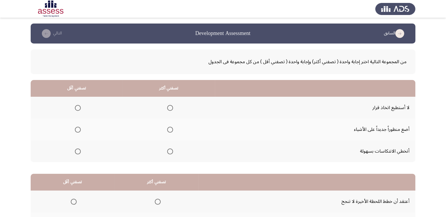
click at [168, 150] on span "Select an option" at bounding box center [170, 152] width 6 height 6
click at [168, 150] on input "Select an option" at bounding box center [170, 152] width 6 height 6
click at [79, 129] on span "Select an option" at bounding box center [78, 130] width 6 height 6
click at [79, 129] on input "Select an option" at bounding box center [78, 130] width 6 height 6
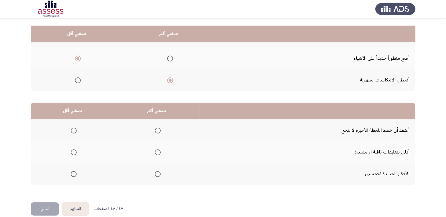
scroll to position [79, 0]
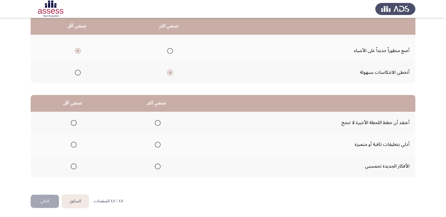
click at [155, 166] on span "Select an option" at bounding box center [158, 167] width 6 height 6
click at [155, 166] on input "Select an option" at bounding box center [158, 167] width 6 height 6
click at [73, 144] on span "Select an option" at bounding box center [74, 145] width 6 height 6
click at [73, 144] on input "Select an option" at bounding box center [74, 145] width 6 height 6
click at [43, 203] on button "التالي" at bounding box center [45, 201] width 28 height 13
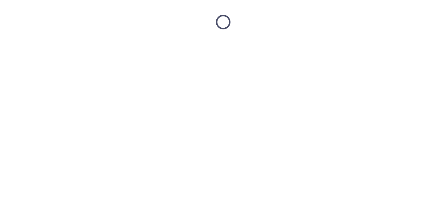
scroll to position [0, 0]
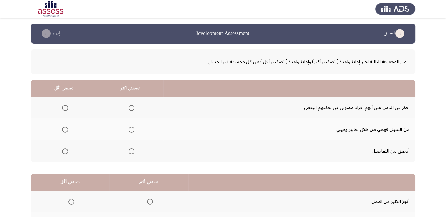
click at [131, 151] on span "Select an option" at bounding box center [131, 152] width 6 height 6
click at [131, 151] on input "Select an option" at bounding box center [131, 152] width 6 height 6
click at [63, 106] on span "Select an option" at bounding box center [65, 108] width 6 height 6
click at [63, 106] on input "Select an option" at bounding box center [65, 108] width 6 height 6
click at [131, 107] on span "Select an option" at bounding box center [131, 108] width 6 height 6
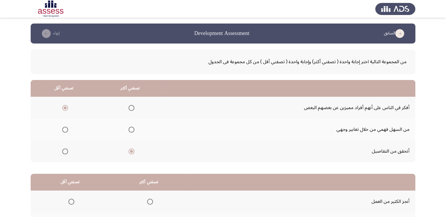
click at [131, 107] on input "Select an option" at bounding box center [131, 108] width 6 height 6
click at [66, 153] on span "Select an option" at bounding box center [65, 152] width 6 height 6
click at [66, 153] on input "Select an option" at bounding box center [65, 152] width 6 height 6
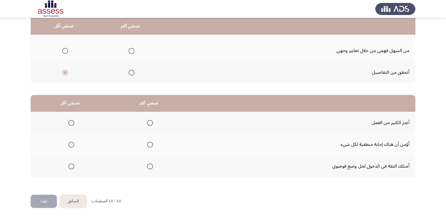
click at [147, 122] on span "Select an option" at bounding box center [150, 123] width 6 height 6
click at [147, 122] on input "Select an option" at bounding box center [150, 123] width 6 height 6
click at [72, 167] on span "Select an option" at bounding box center [71, 167] width 6 height 6
click at [72, 167] on input "Select an option" at bounding box center [71, 167] width 6 height 6
click at [42, 199] on button "إنهاء" at bounding box center [44, 201] width 26 height 13
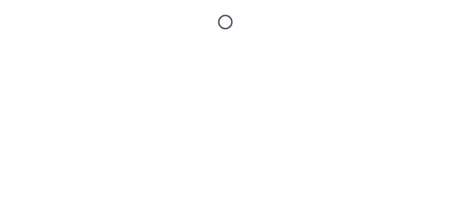
scroll to position [0, 0]
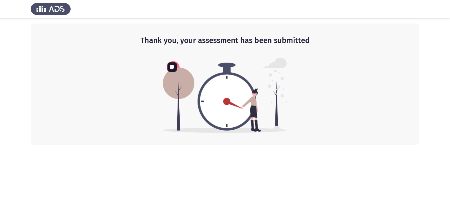
click at [283, 78] on img at bounding box center [225, 95] width 125 height 75
